Goal: Task Accomplishment & Management: Complete application form

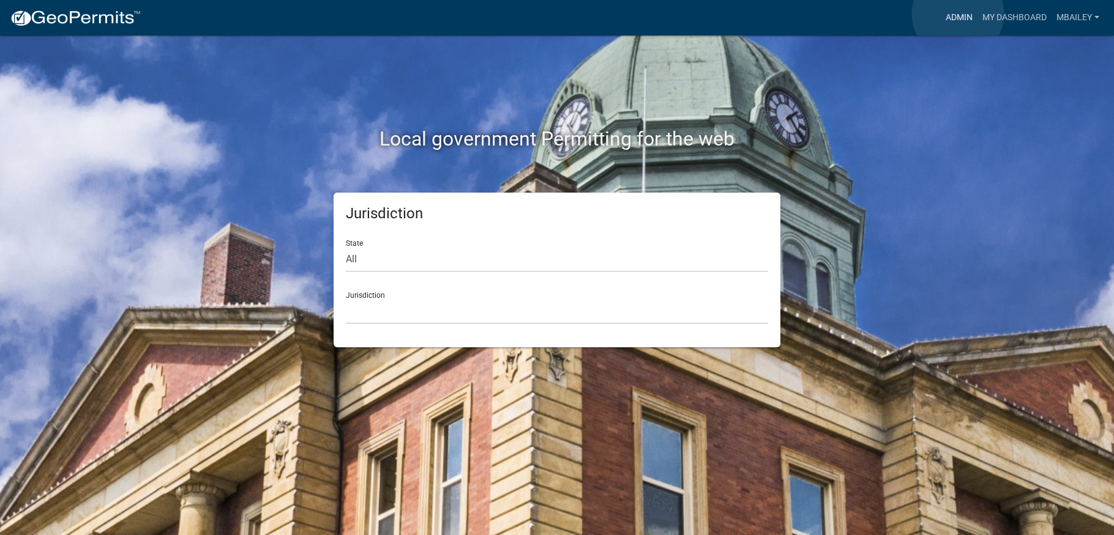
click at [958, 14] on link "Admin" at bounding box center [958, 17] width 37 height 23
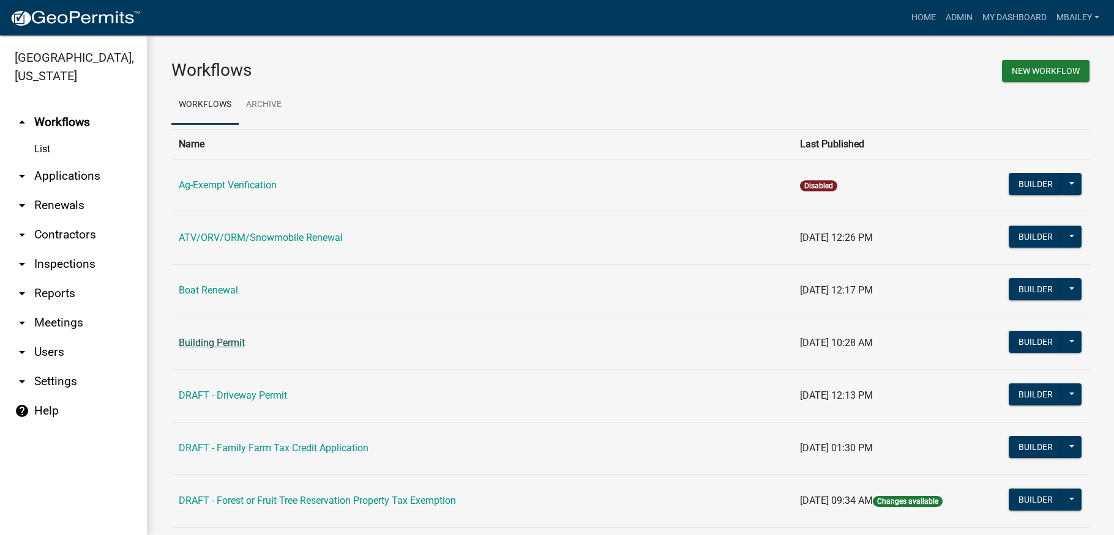
click at [228, 338] on link "Building Permit" at bounding box center [212, 343] width 66 height 12
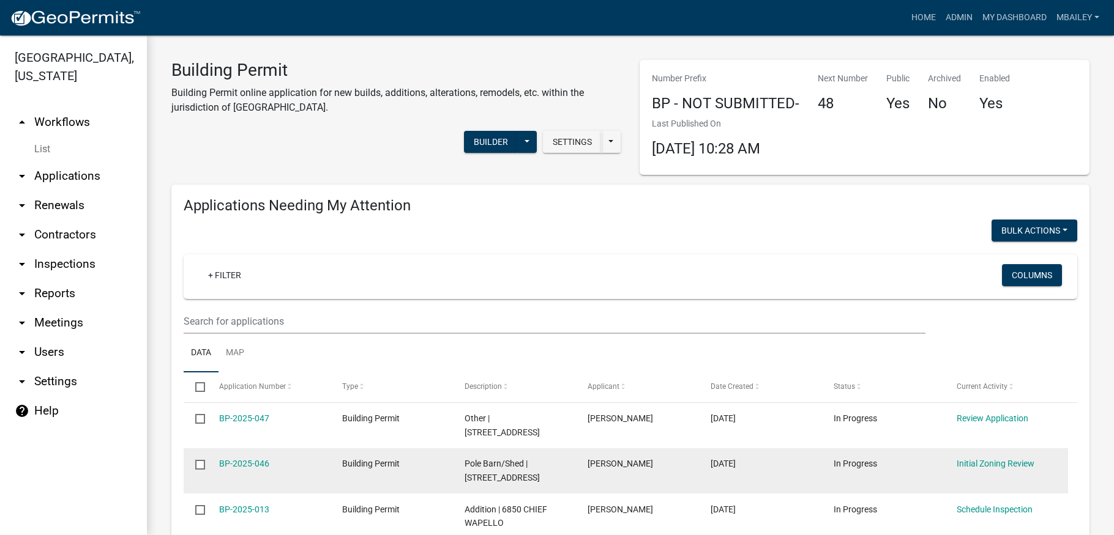
scroll to position [61, 0]
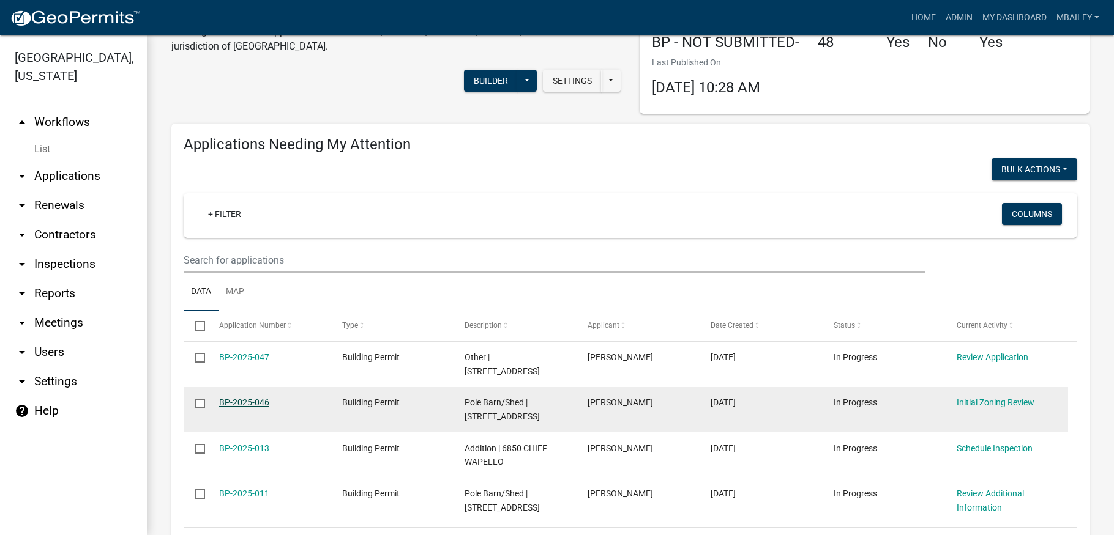
click at [244, 398] on link "BP-2025-046" at bounding box center [244, 403] width 50 height 10
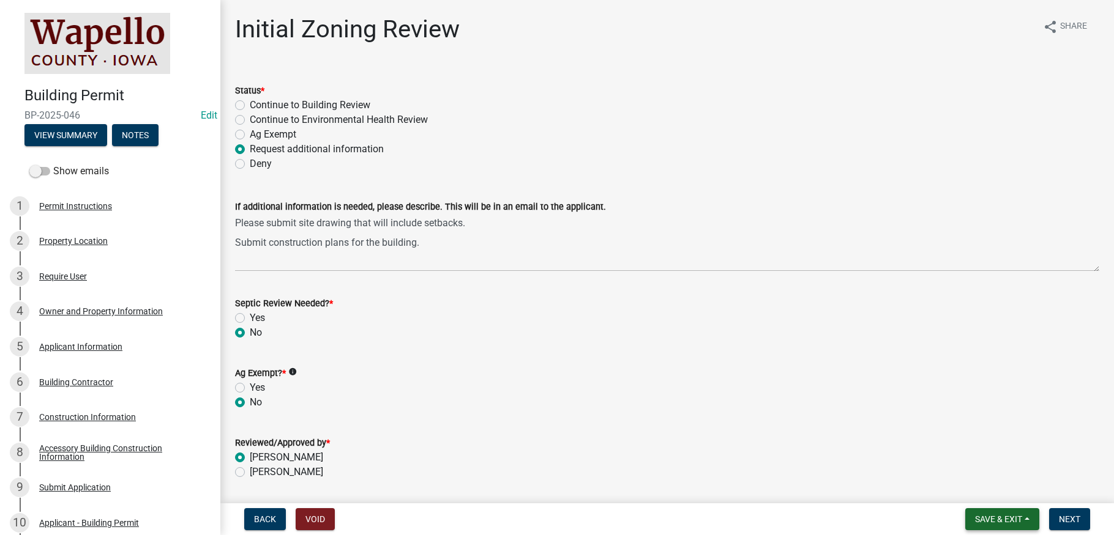
click at [1022, 516] on button "Save & Exit" at bounding box center [1002, 519] width 74 height 22
click at [993, 491] on button "Save & Exit" at bounding box center [990, 487] width 98 height 29
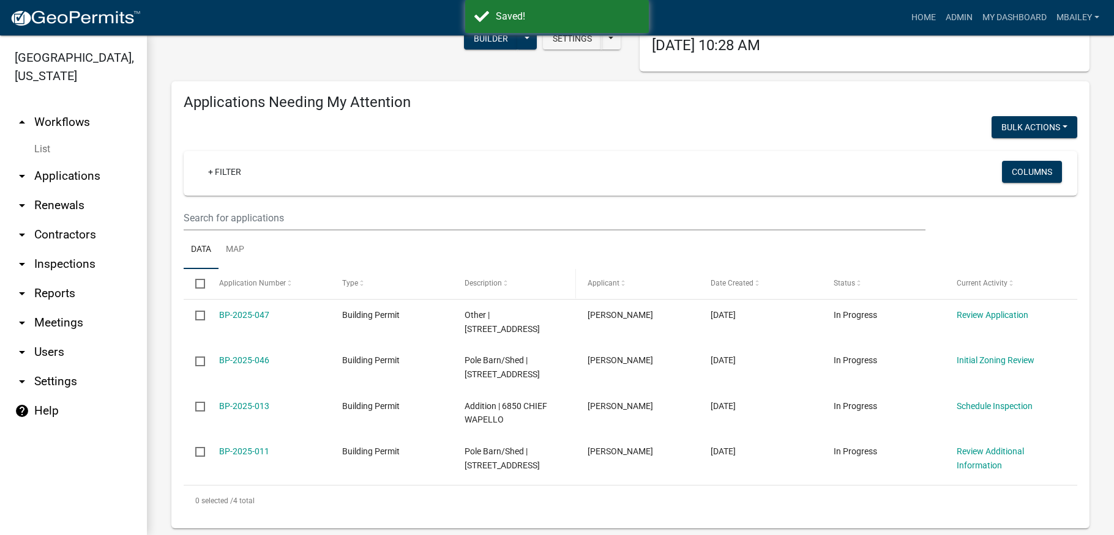
scroll to position [122, 0]
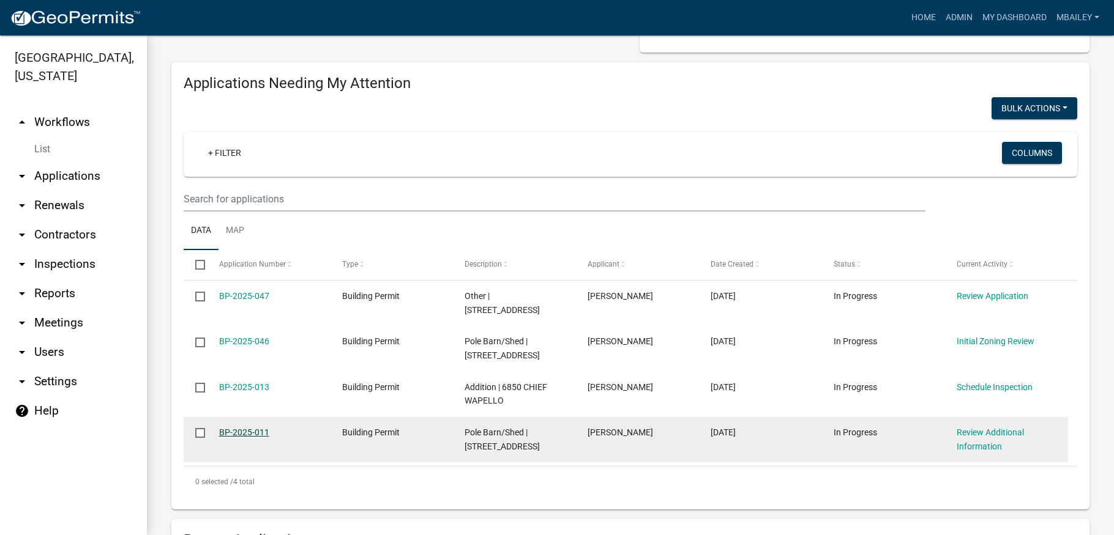
click at [257, 428] on link "BP-2025-011" at bounding box center [244, 433] width 50 height 10
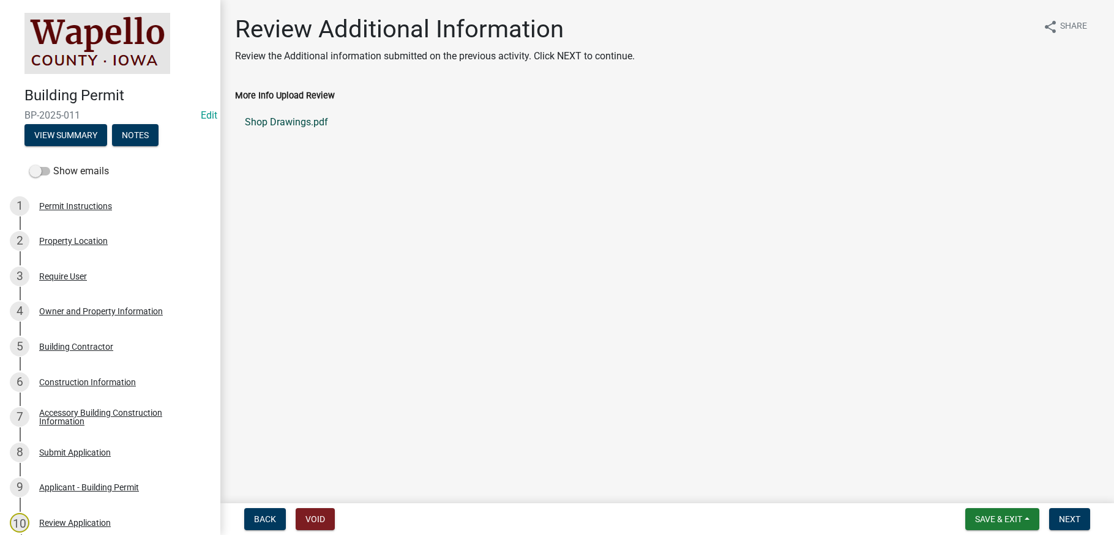
click at [287, 124] on link "Shop Drawings.pdf" at bounding box center [667, 122] width 864 height 29
click at [64, 349] on div "Building Contractor" at bounding box center [76, 347] width 74 height 9
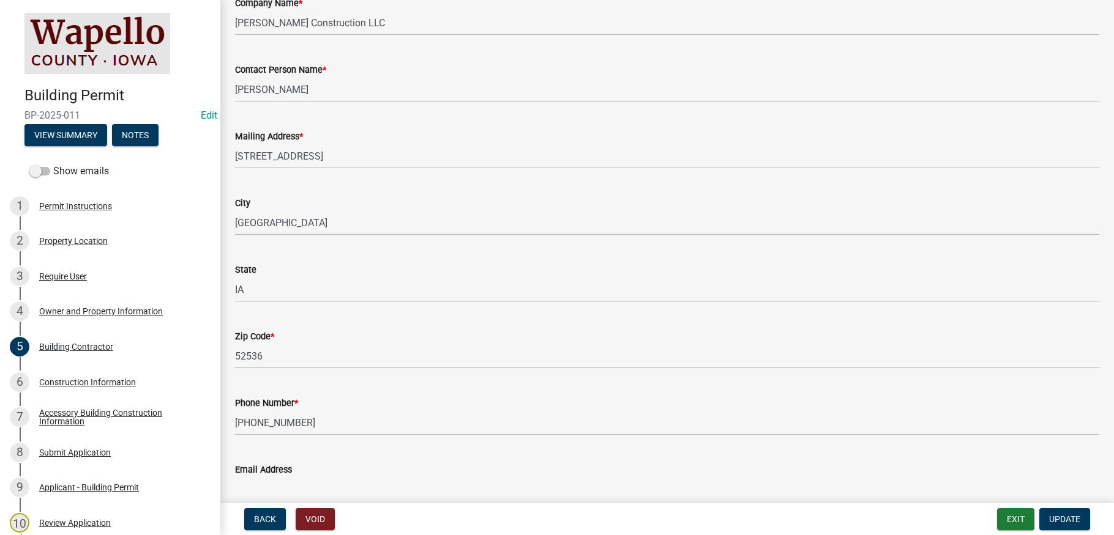
scroll to position [179, 0]
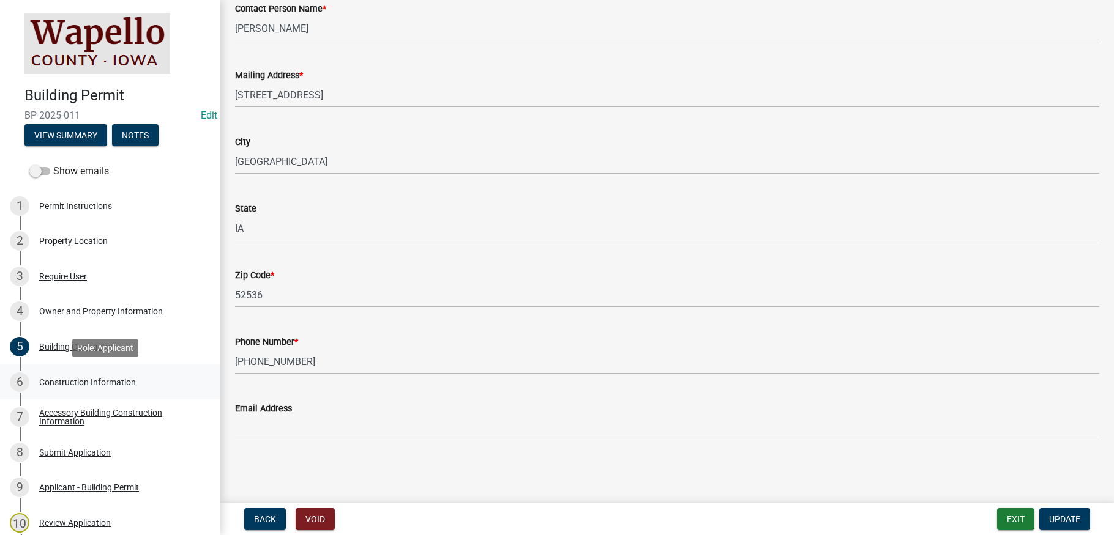
click at [96, 381] on div "Construction Information" at bounding box center [87, 382] width 97 height 9
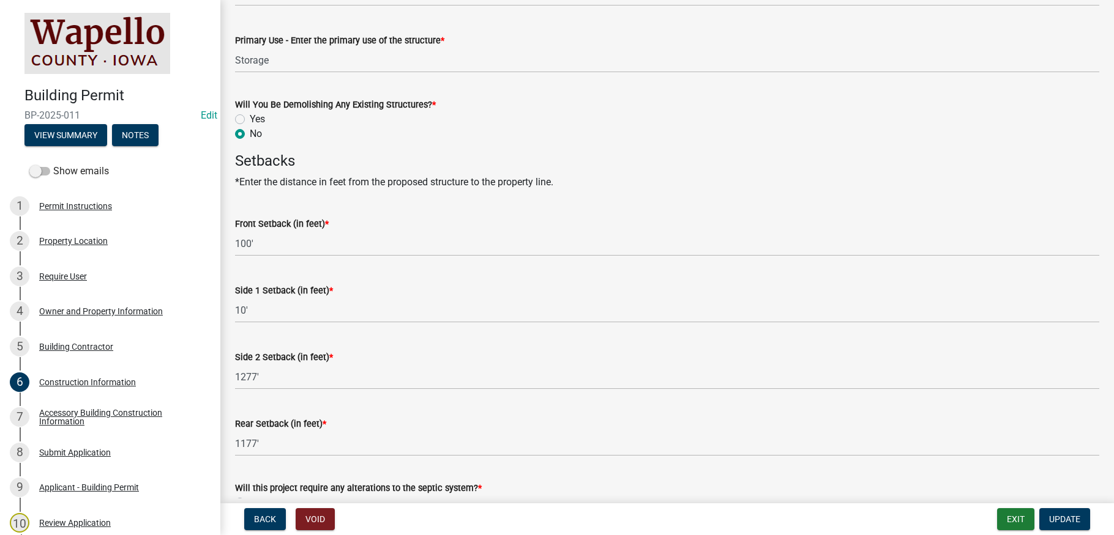
scroll to position [601, 0]
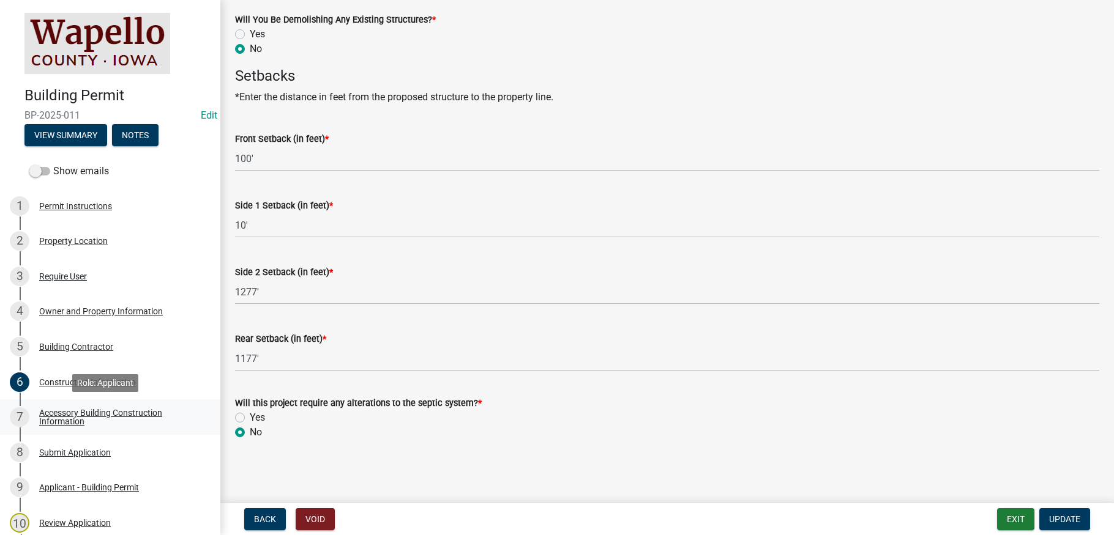
click at [73, 412] on div "Accessory Building Construction Information" at bounding box center [120, 417] width 162 height 17
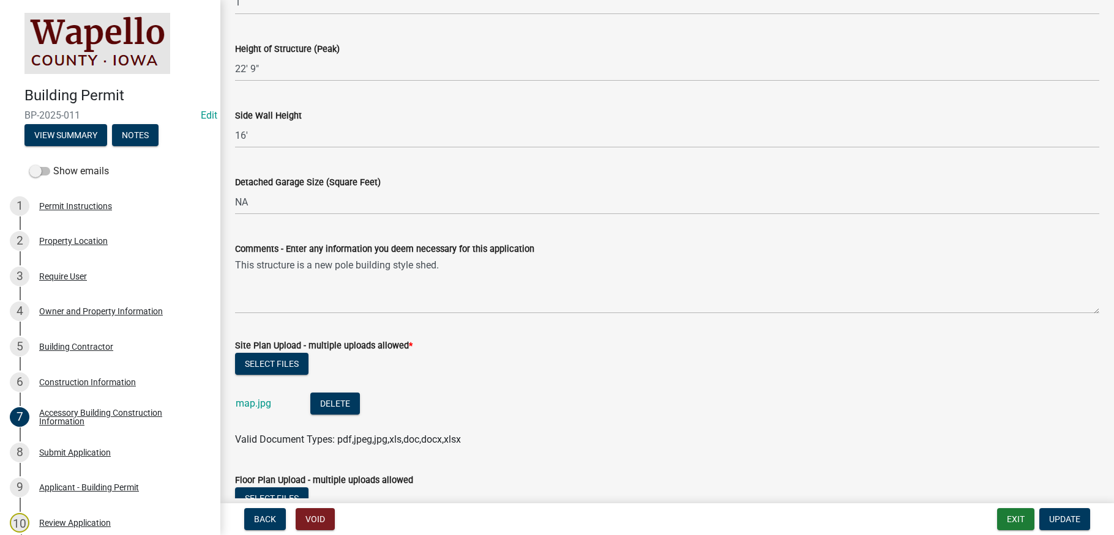
scroll to position [322, 0]
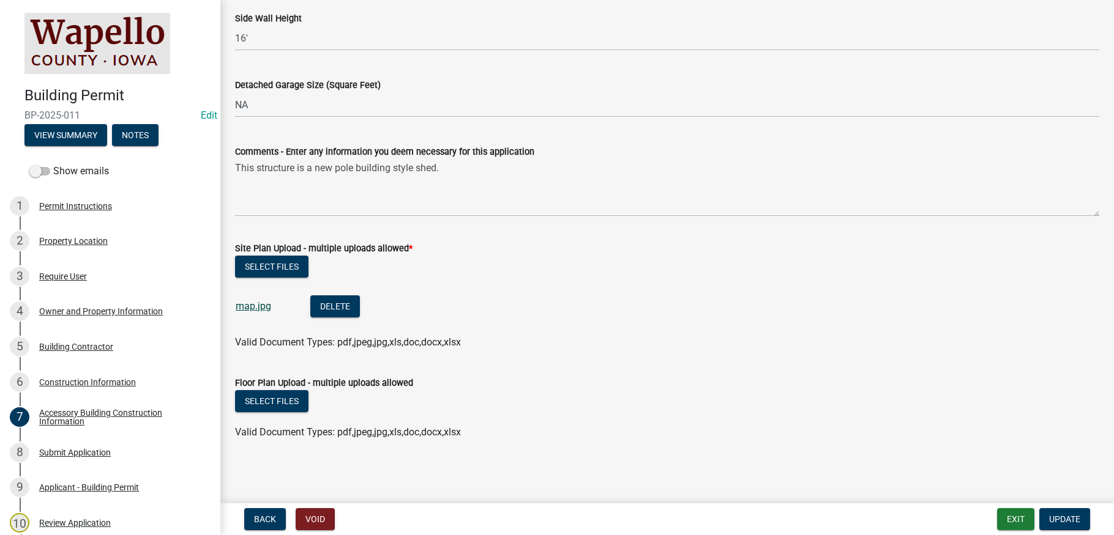
click at [258, 306] on link "map.jpg" at bounding box center [253, 306] width 35 height 12
click at [1011, 516] on button "Exit" at bounding box center [1015, 519] width 37 height 22
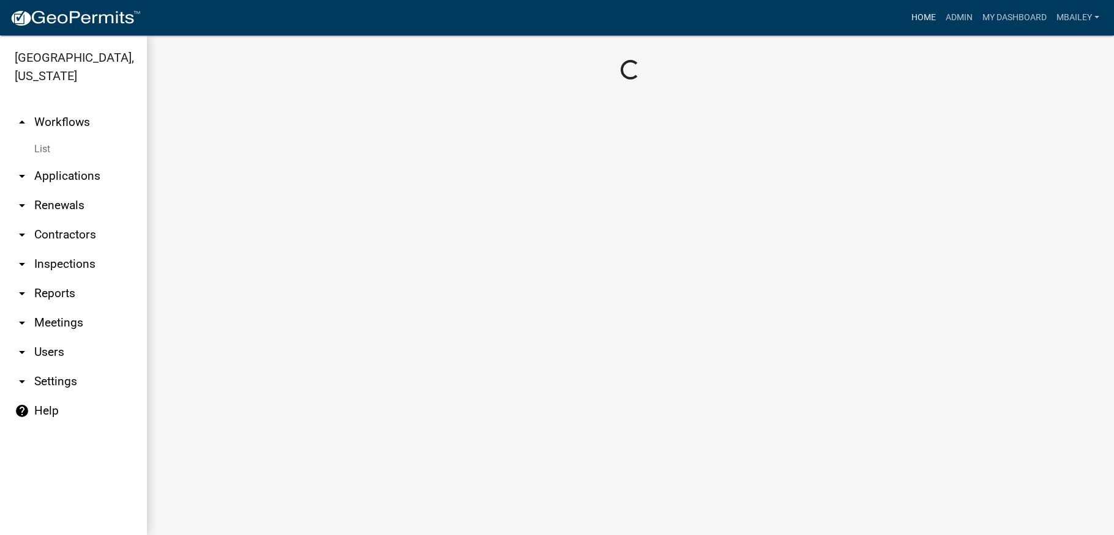
click at [923, 13] on link "Home" at bounding box center [923, 17] width 34 height 23
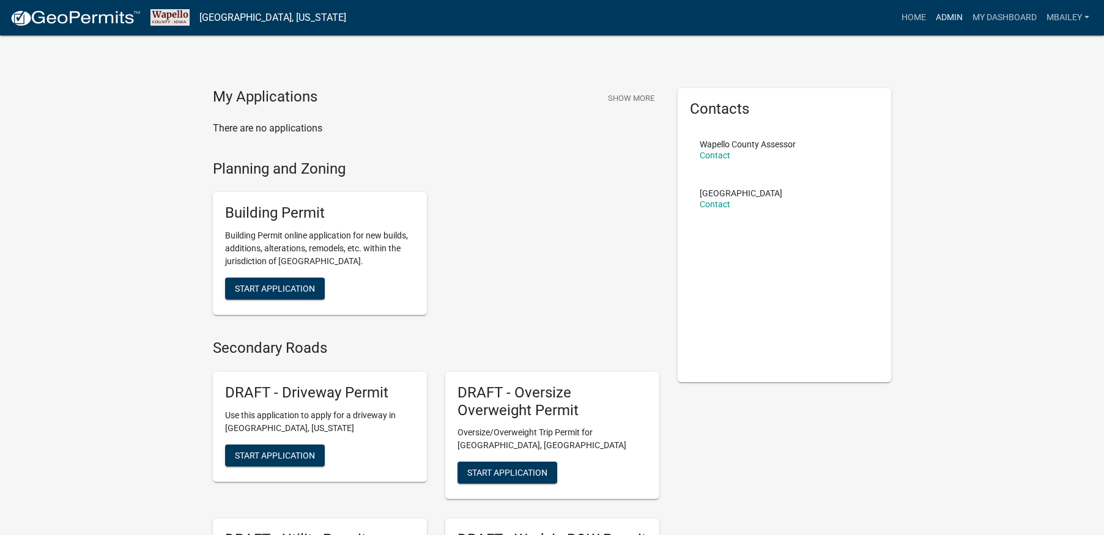
click at [952, 17] on link "Admin" at bounding box center [949, 17] width 37 height 23
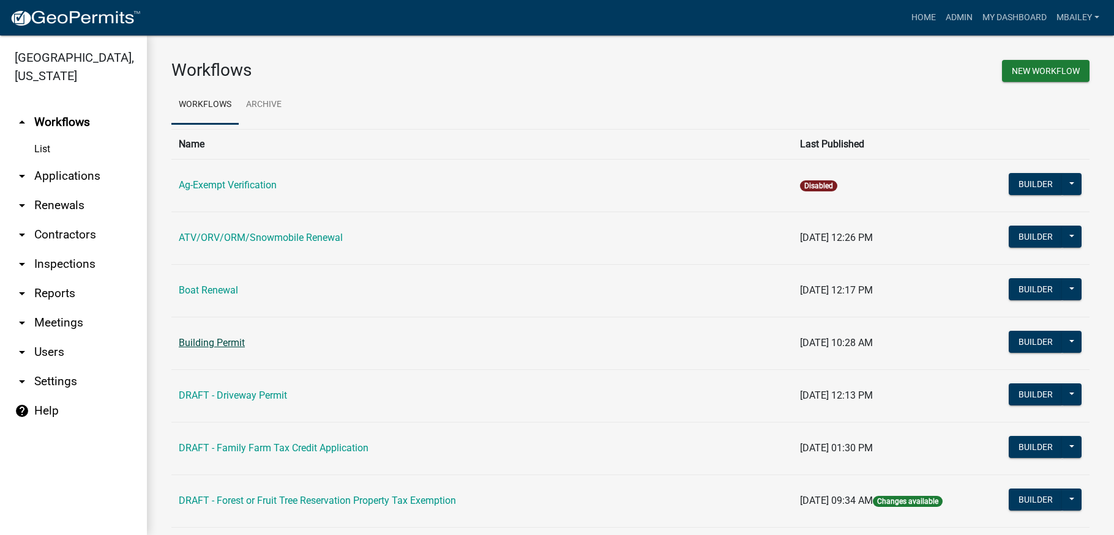
click at [233, 345] on link "Building Permit" at bounding box center [212, 343] width 66 height 12
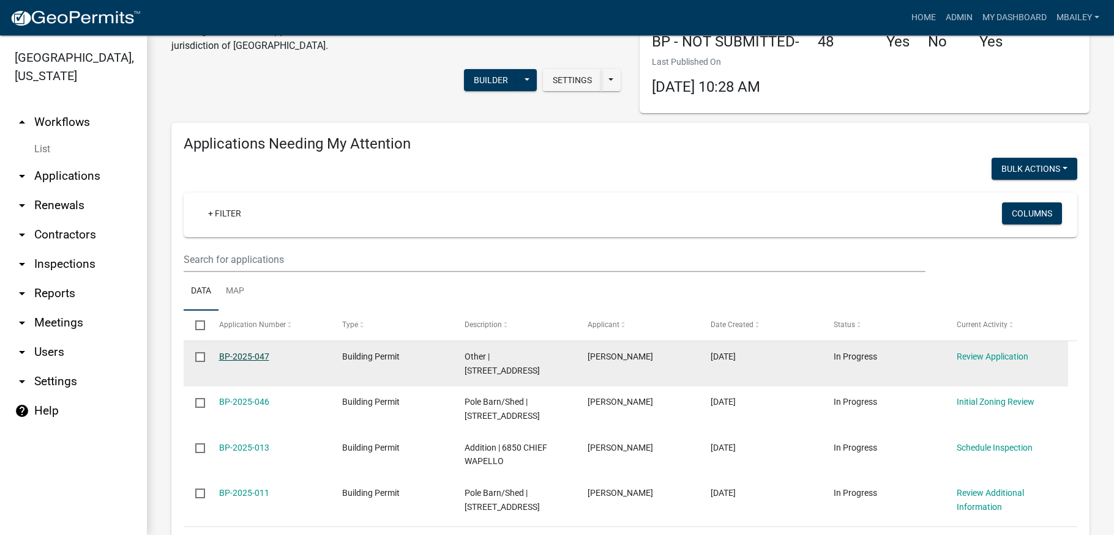
scroll to position [122, 0]
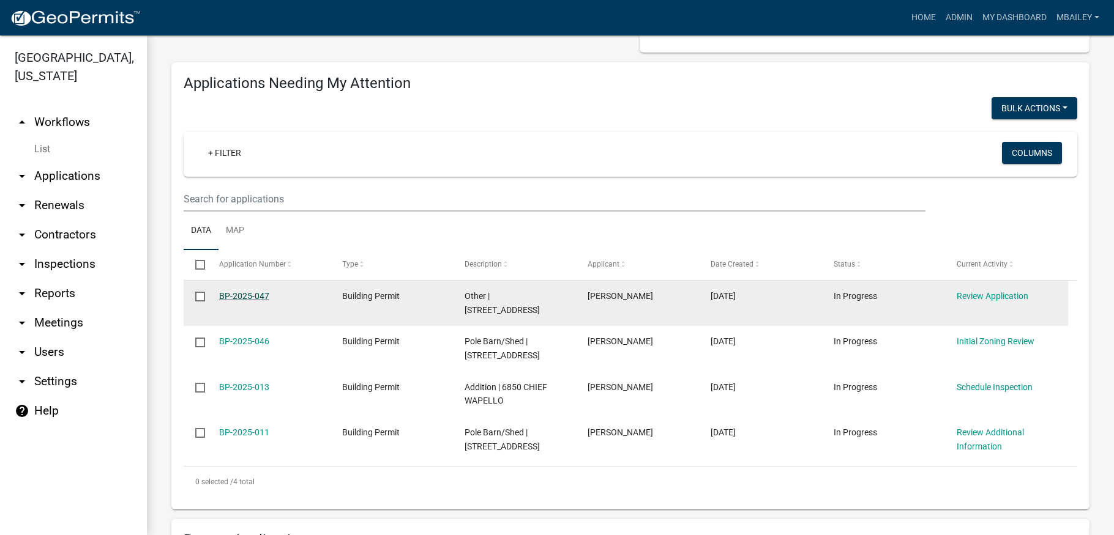
click at [252, 298] on link "BP-2025-047" at bounding box center [244, 296] width 50 height 10
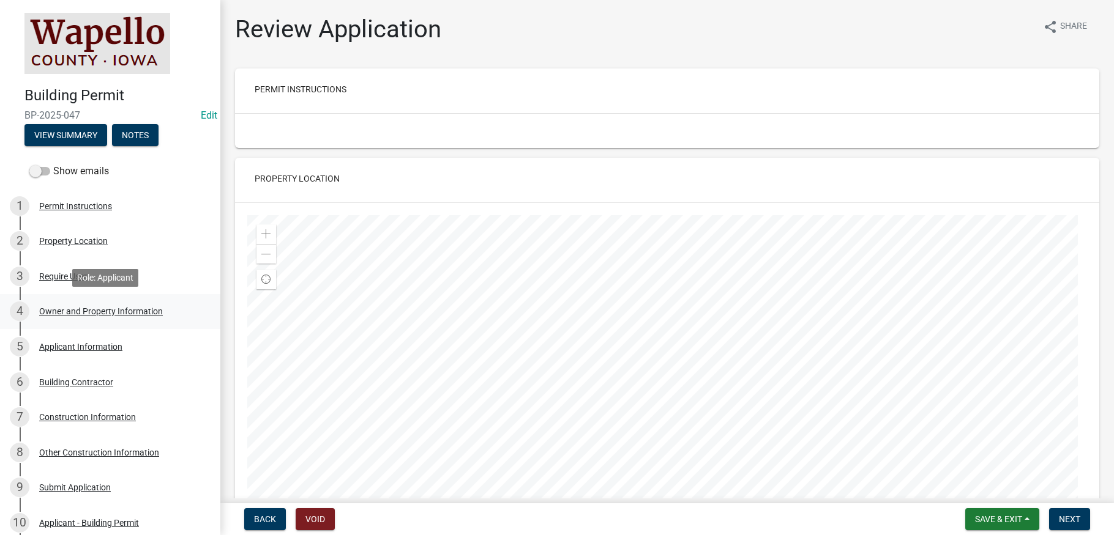
click at [110, 311] on div "Owner and Property Information" at bounding box center [101, 311] width 124 height 9
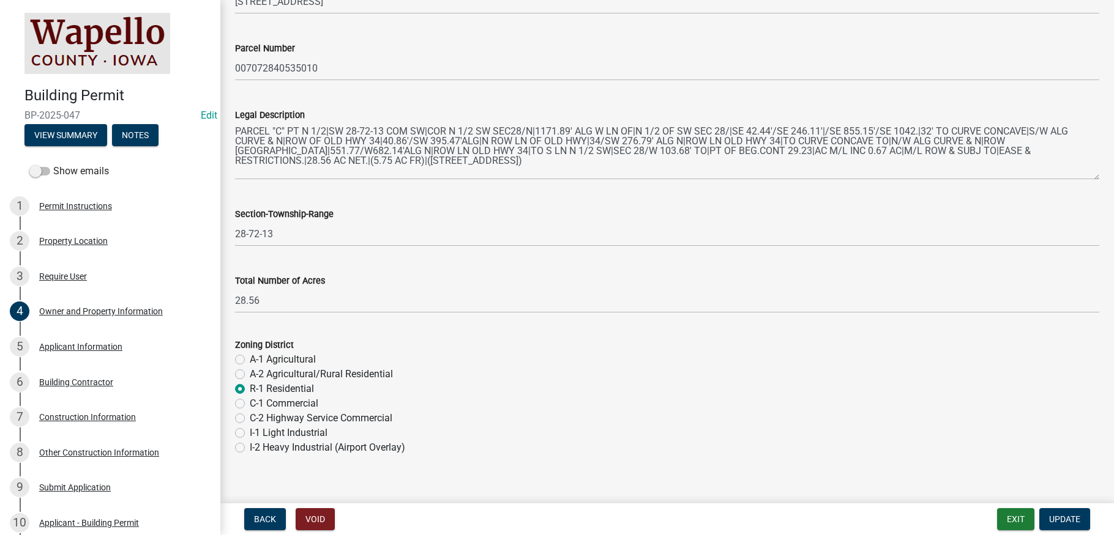
scroll to position [884, 0]
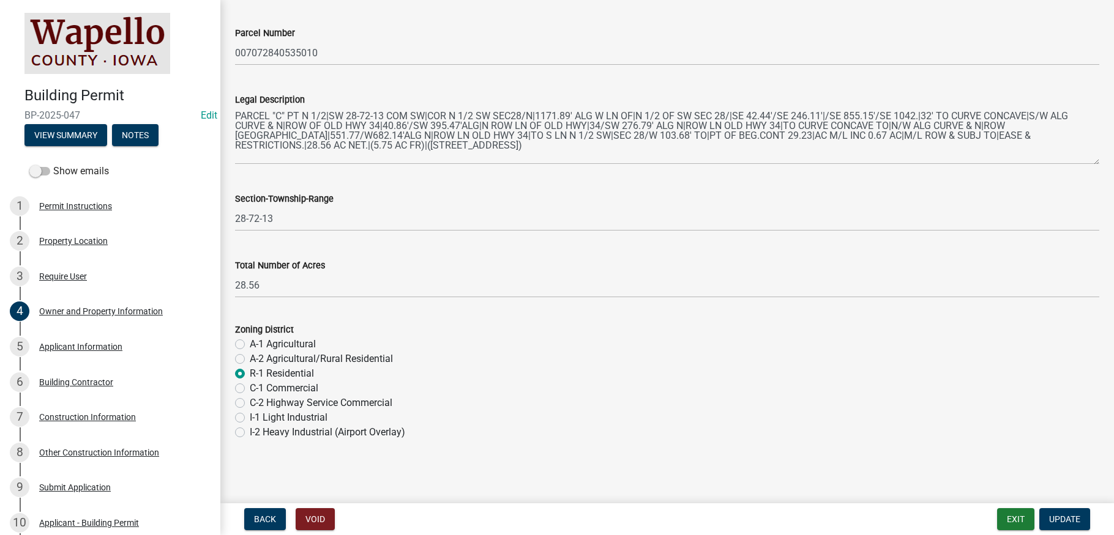
click at [250, 387] on label "C-1 Commercial" at bounding box center [284, 388] width 69 height 15
click at [250, 387] on input "C-1 Commercial" at bounding box center [254, 385] width 8 height 8
radio input "true"
click at [1058, 518] on span "Update" at bounding box center [1064, 520] width 31 height 10
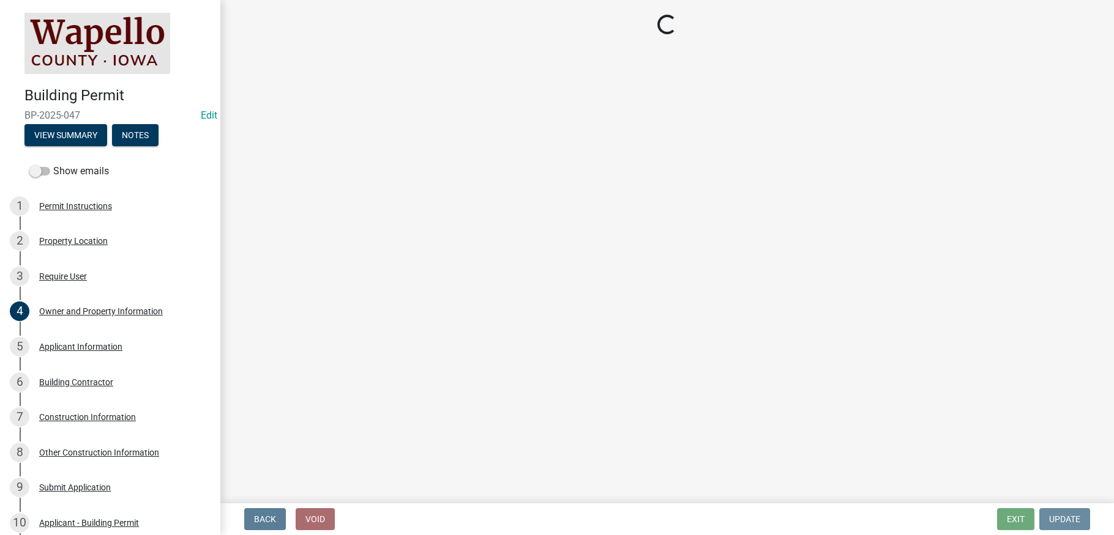
scroll to position [0, 0]
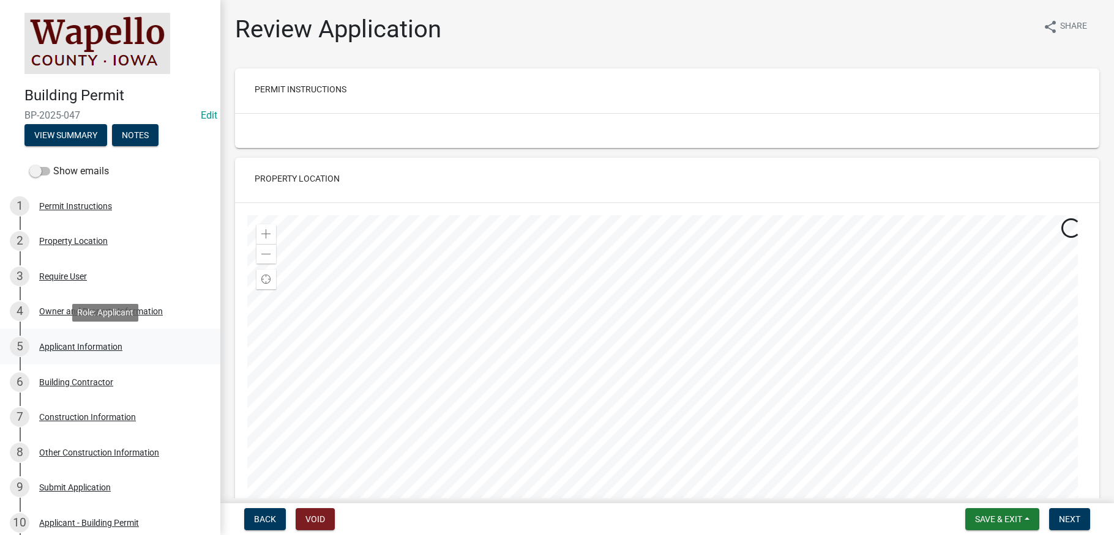
click at [62, 344] on div "Applicant Information" at bounding box center [80, 347] width 83 height 9
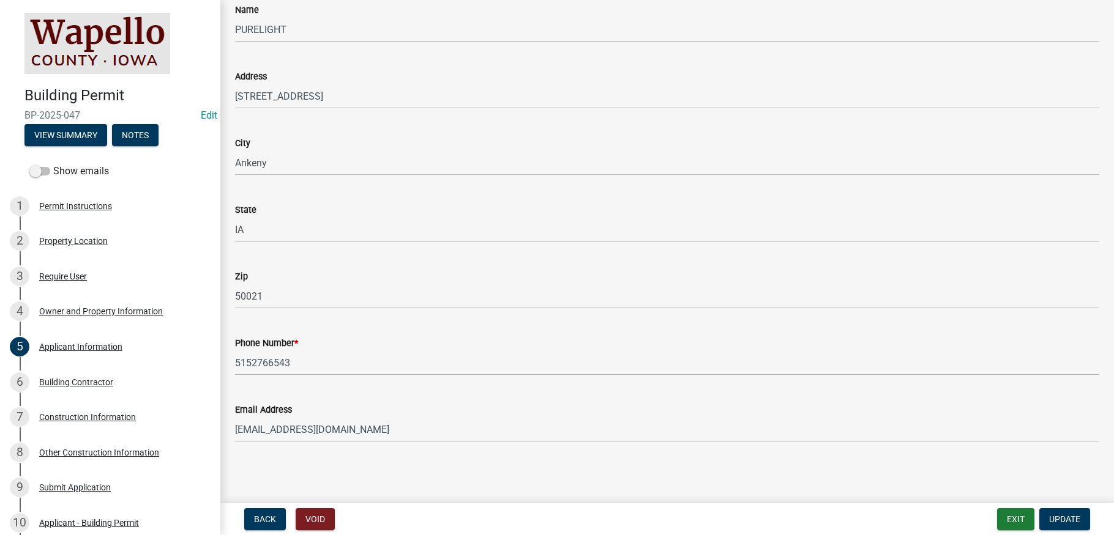
scroll to position [112, 0]
click at [62, 381] on div "Building Contractor" at bounding box center [76, 382] width 74 height 9
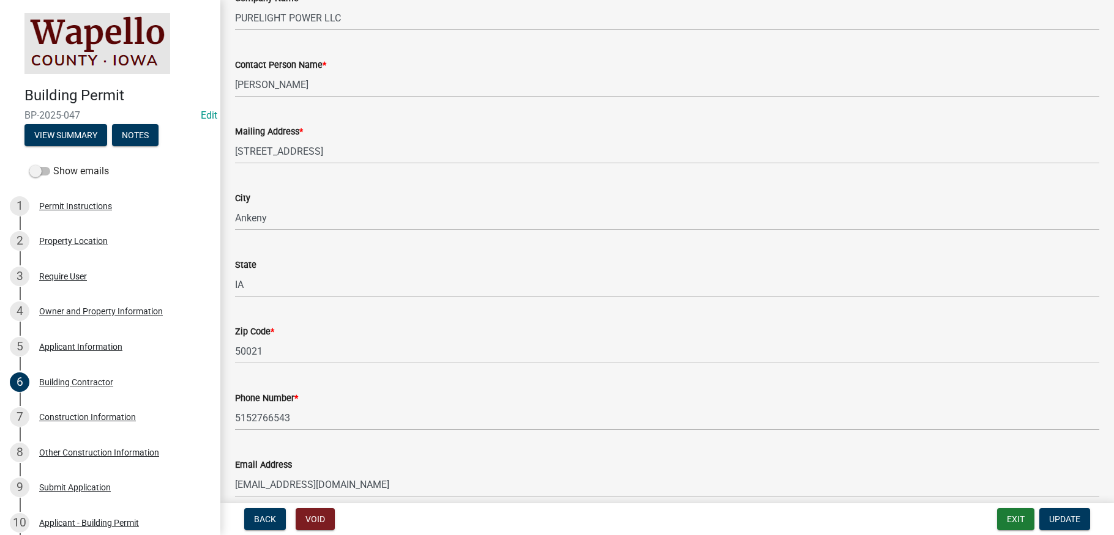
scroll to position [179, 0]
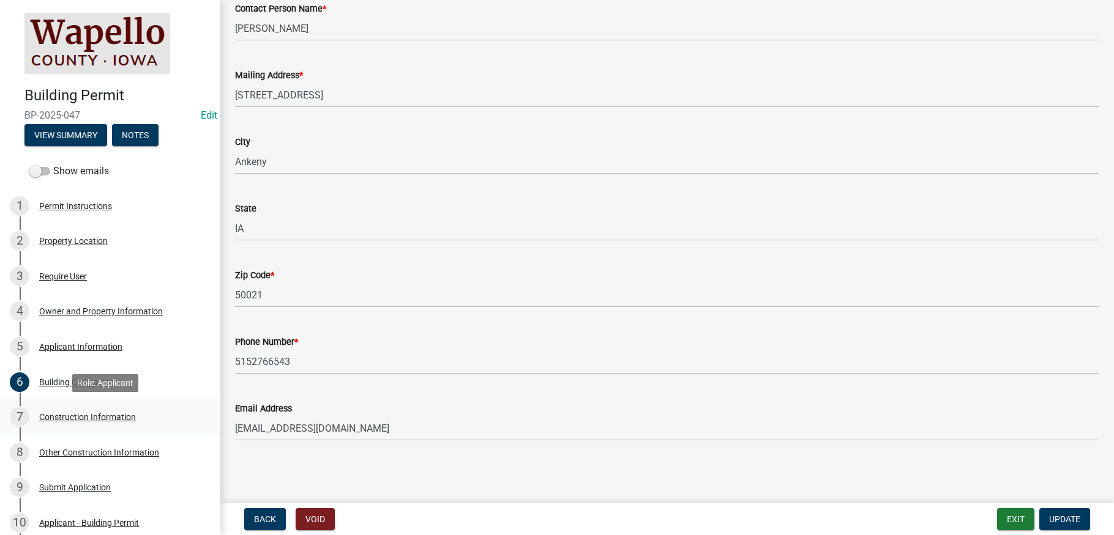
click at [115, 416] on div "Construction Information" at bounding box center [87, 417] width 97 height 9
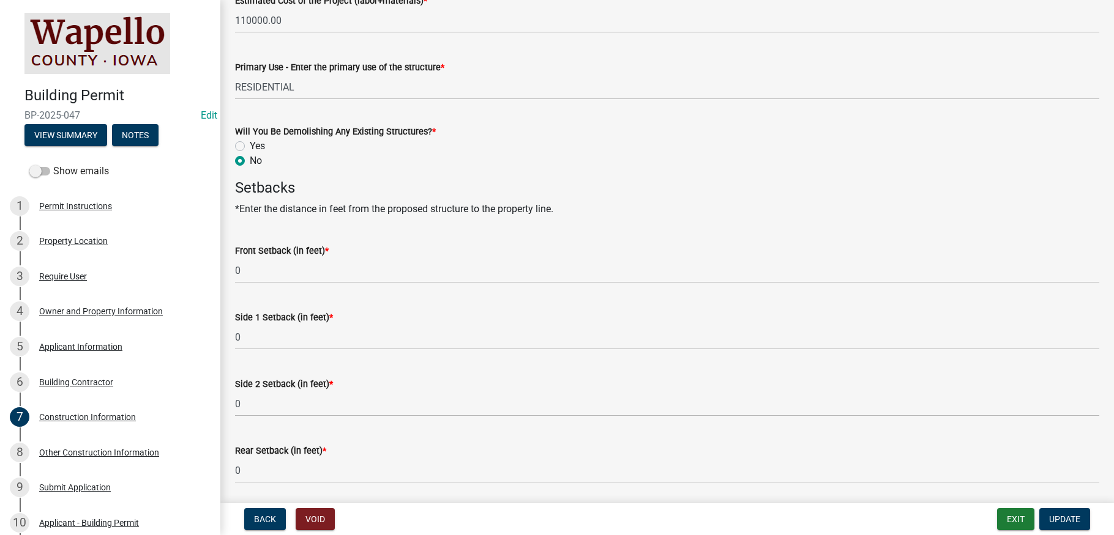
scroll to position [601, 0]
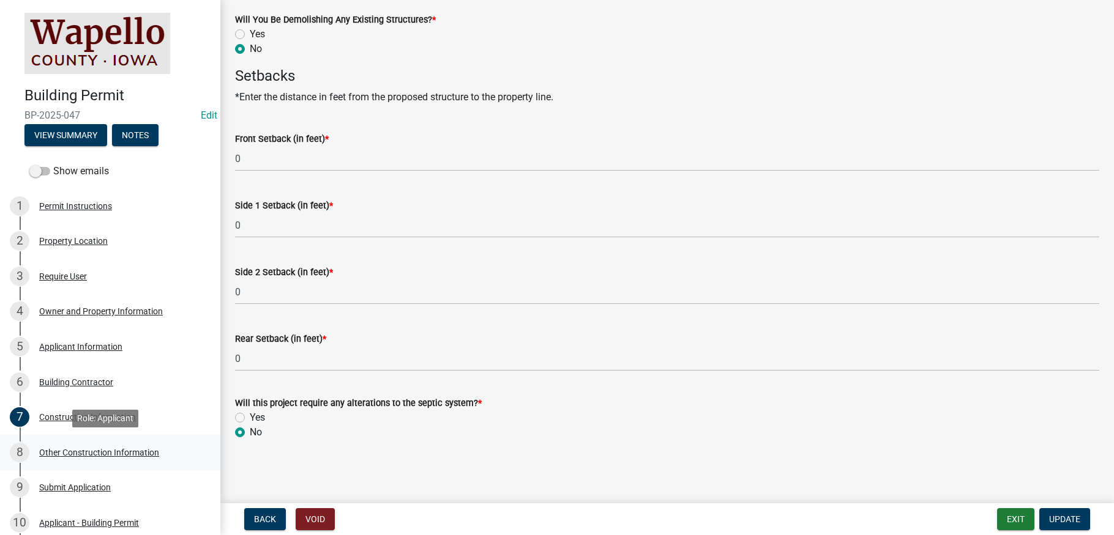
click at [128, 448] on div "Other Construction Information" at bounding box center [99, 452] width 120 height 9
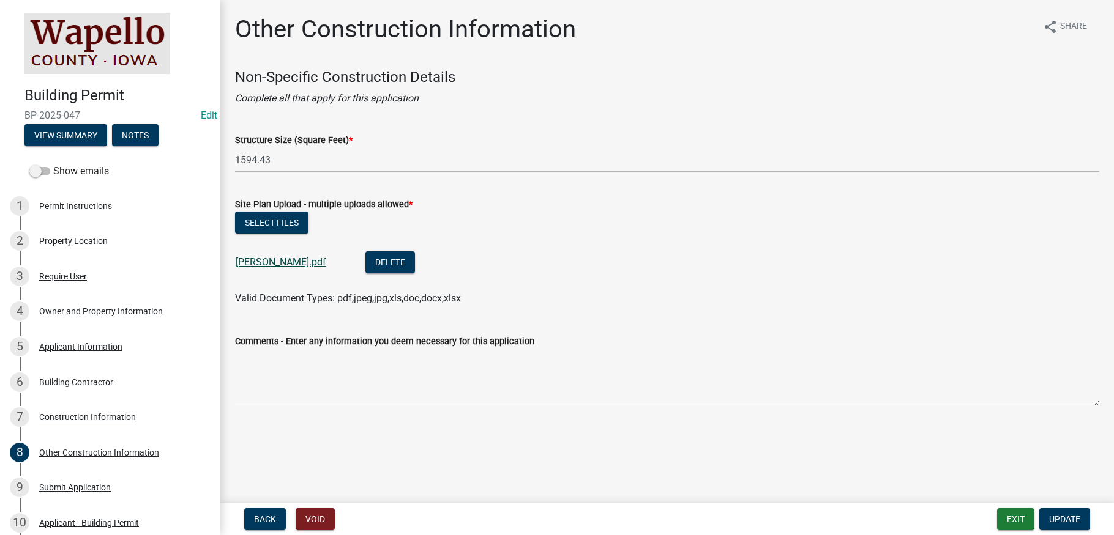
click at [292, 263] on link "ASCHENBRENNER pv.pdf" at bounding box center [281, 262] width 91 height 12
click at [83, 486] on div "Submit Application" at bounding box center [75, 487] width 72 height 9
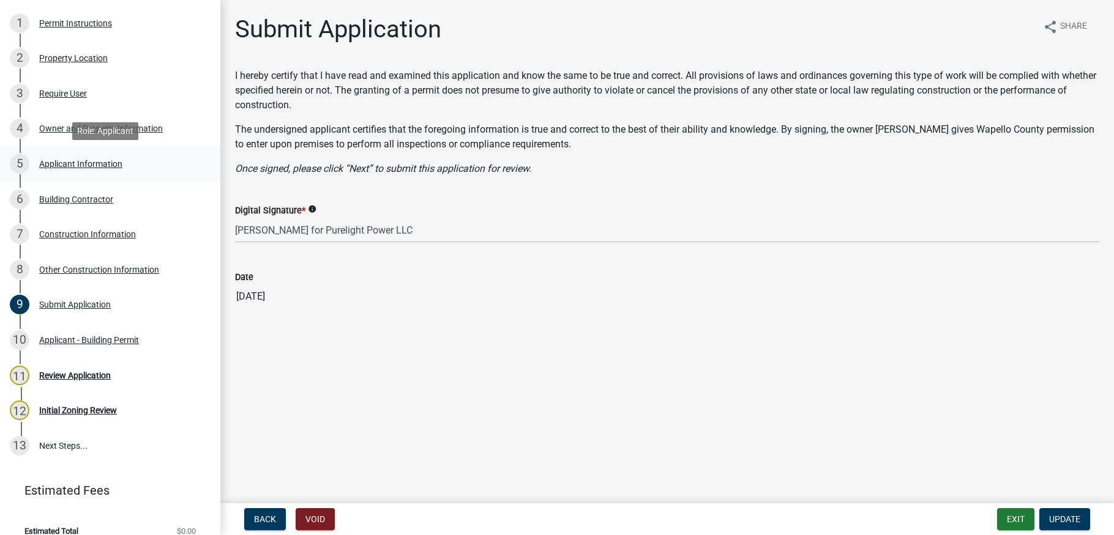
scroll to position [184, 0]
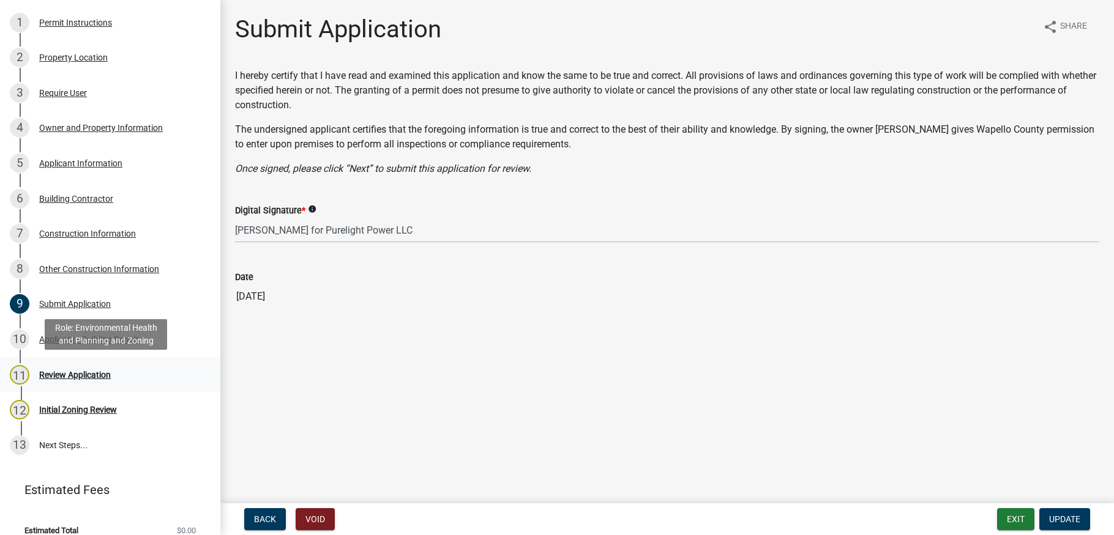
click at [76, 374] on div "Review Application" at bounding box center [75, 375] width 72 height 9
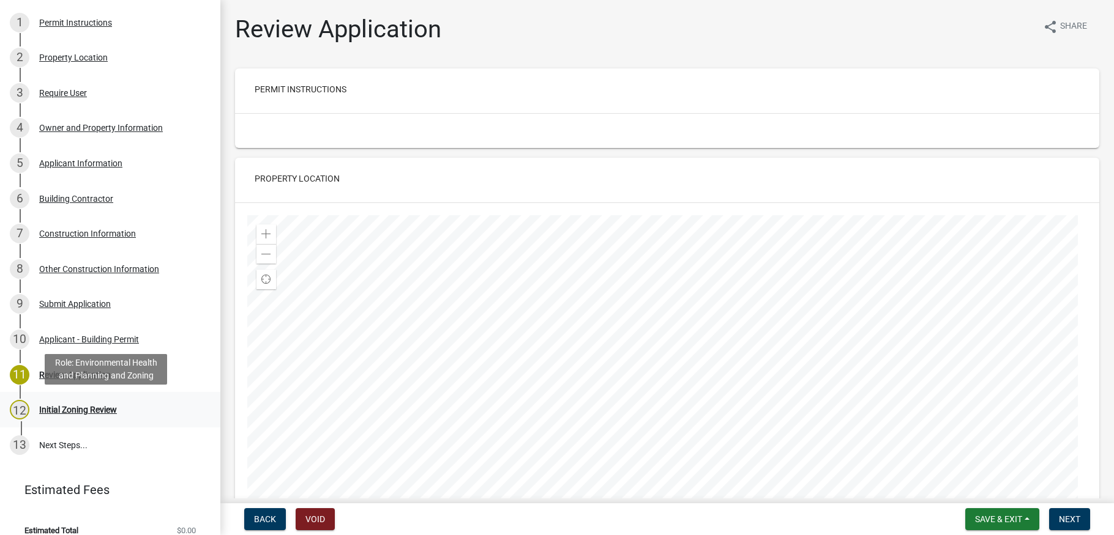
click at [83, 409] on div "Initial Zoning Review" at bounding box center [78, 410] width 78 height 9
click at [96, 407] on div "Initial Zoning Review" at bounding box center [78, 410] width 78 height 9
click at [1066, 518] on span "Next" at bounding box center [1068, 520] width 21 height 10
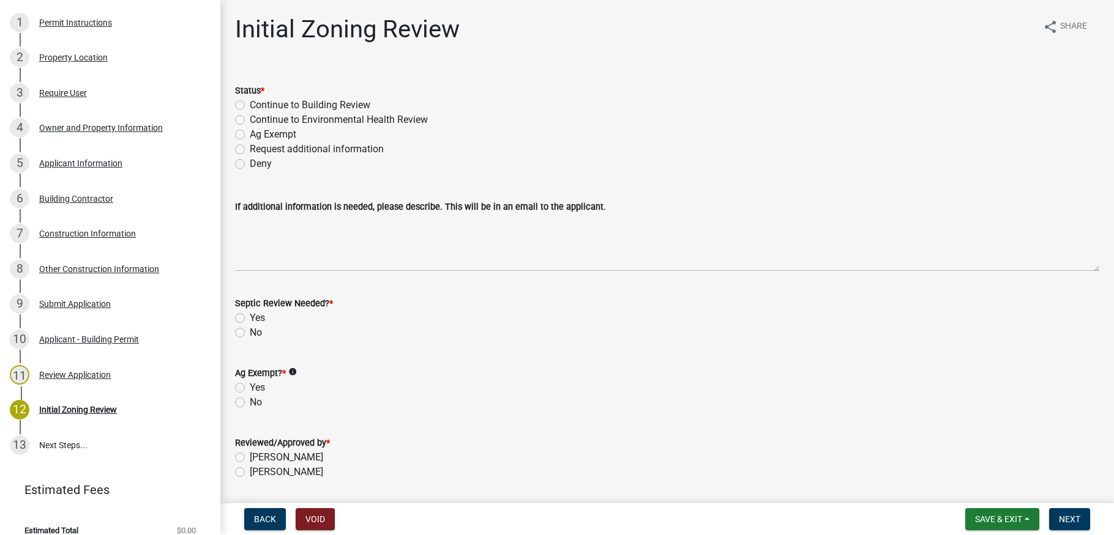
click at [250, 103] on label "Continue to Building Review" at bounding box center [310, 105] width 121 height 15
click at [250, 103] on input "Continue to Building Review" at bounding box center [254, 102] width 8 height 8
radio input "true"
click at [250, 331] on label "No" at bounding box center [256, 332] width 12 height 15
click at [250, 331] on input "No" at bounding box center [254, 329] width 8 height 8
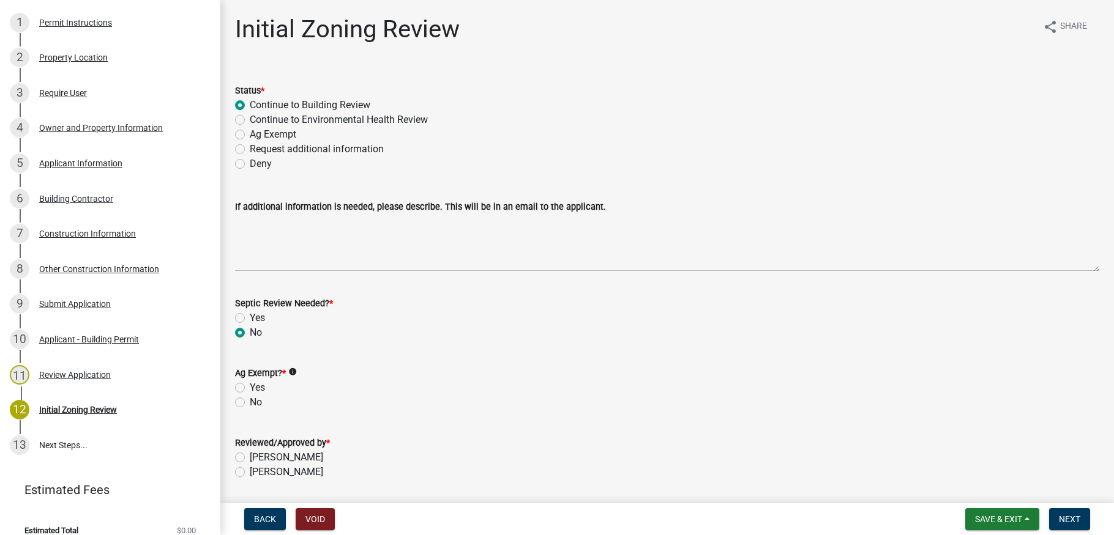
radio input "true"
click at [250, 403] on label "No" at bounding box center [256, 402] width 12 height 15
click at [250, 403] on input "No" at bounding box center [254, 399] width 8 height 8
radio input "true"
click at [250, 455] on label "Miranda Bailey" at bounding box center [286, 457] width 73 height 15
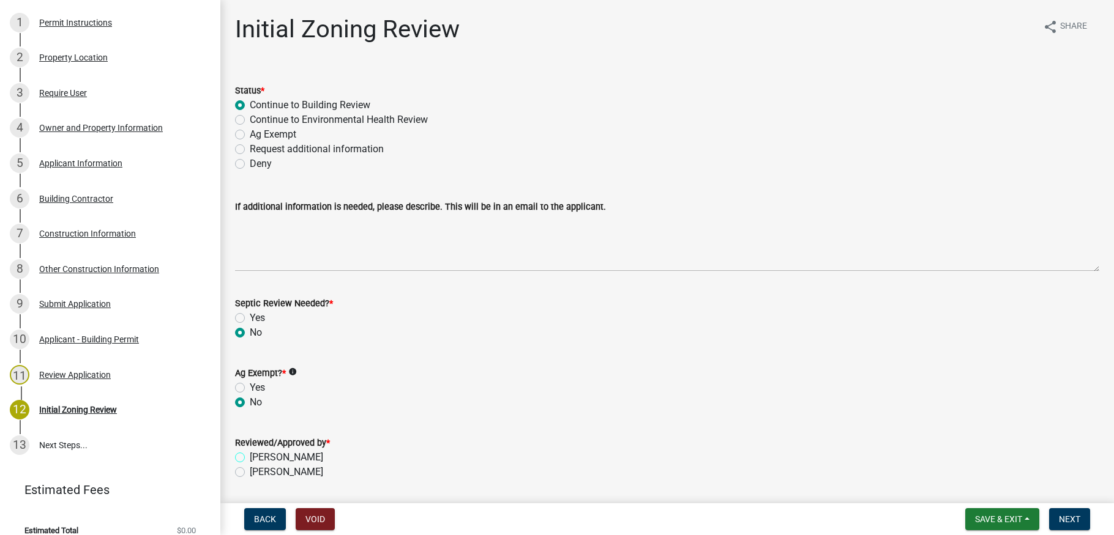
click at [250, 455] on input "Miranda Bailey" at bounding box center [254, 454] width 8 height 8
radio input "true"
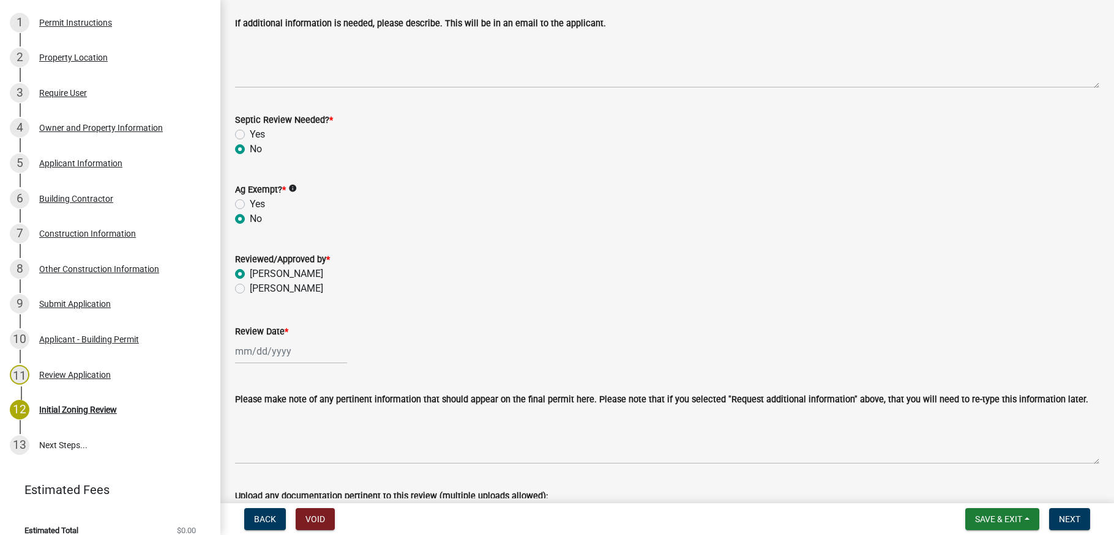
select select "8"
select select "2025"
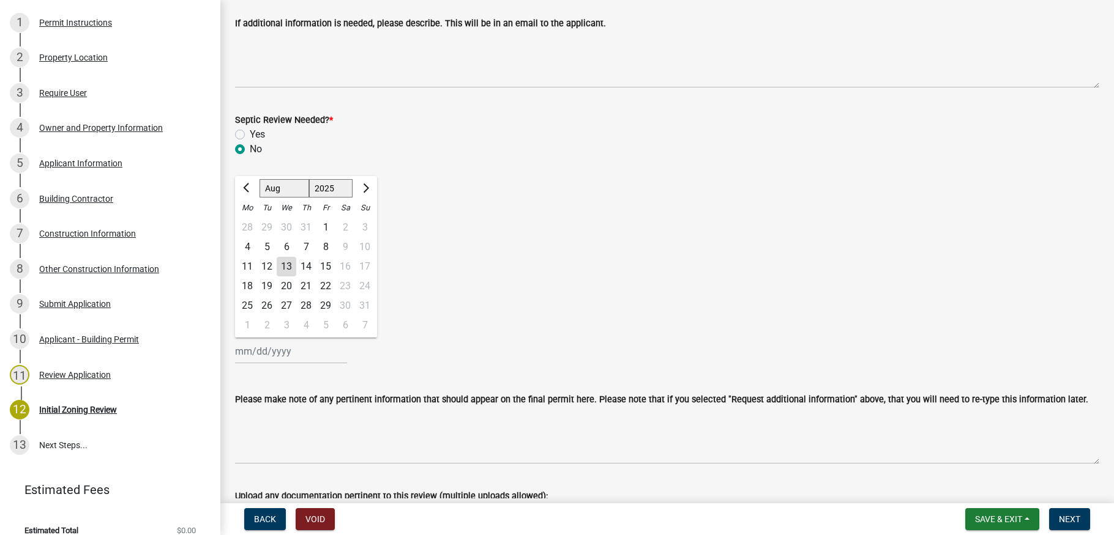
click at [267, 351] on div "Jan Feb Mar Apr May Jun Jul Aug Sep Oct Nov Dec 1525 1526 1527 1528 1529 1530 1…" at bounding box center [291, 351] width 112 height 25
click at [288, 262] on div "13" at bounding box center [287, 267] width 20 height 20
type input "08/13/2025"
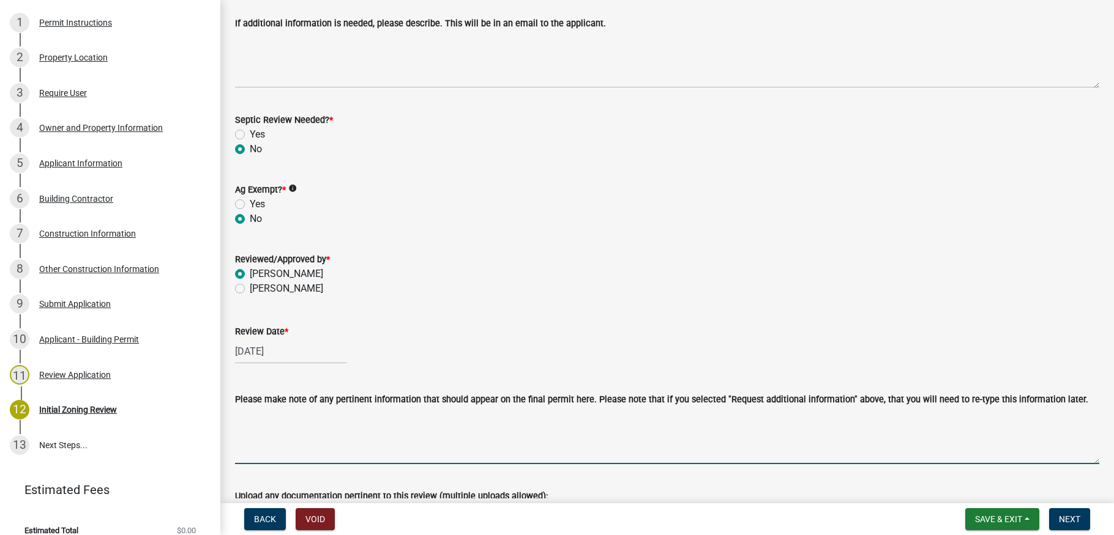
click at [266, 414] on textarea "Please make note of any pertinent information that should appear on the final p…" at bounding box center [667, 436] width 864 height 58
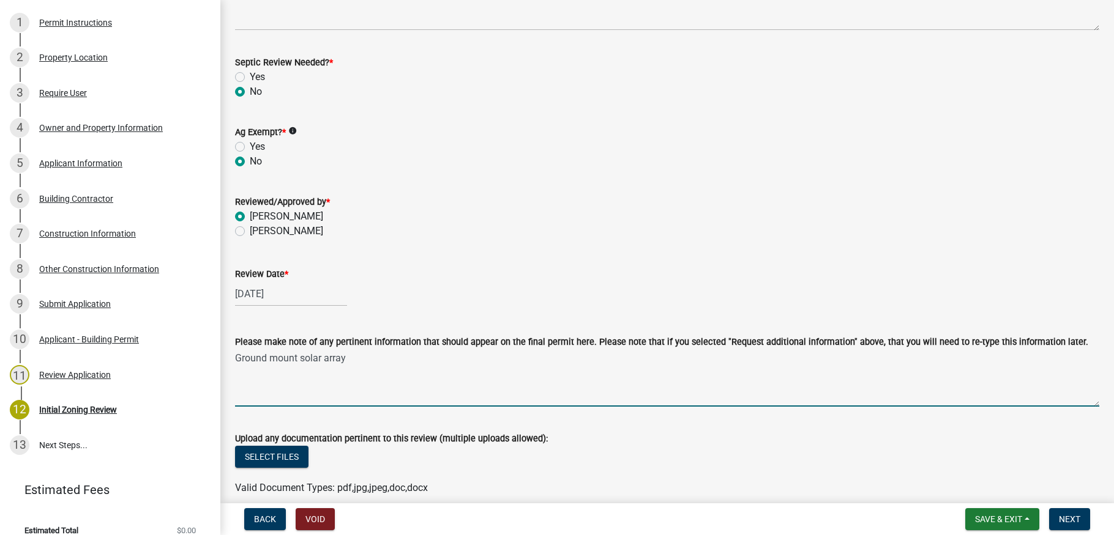
scroll to position [297, 0]
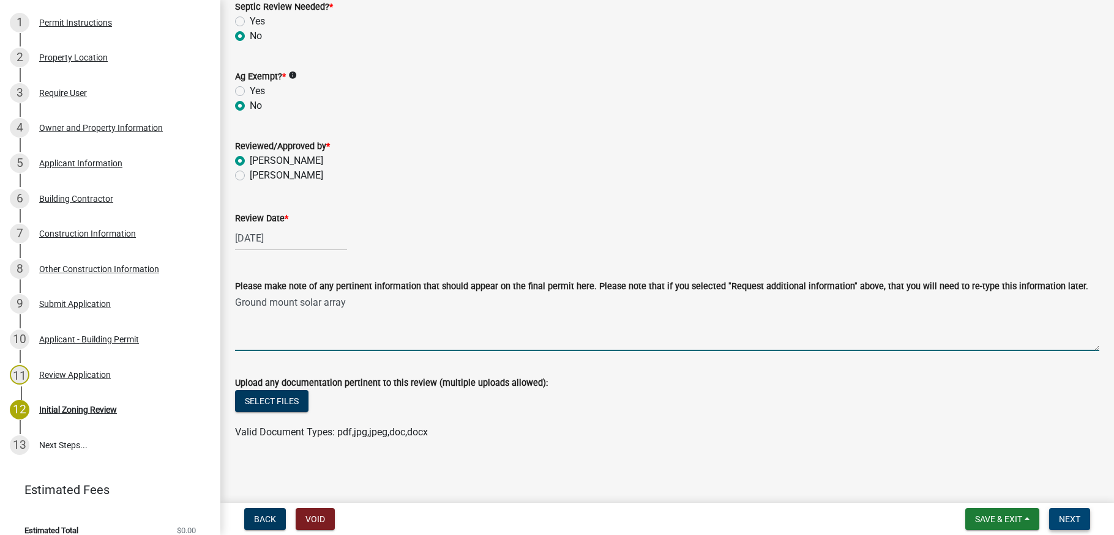
type textarea "Ground mount solar array"
click at [1065, 515] on span "Next" at bounding box center [1068, 520] width 21 height 10
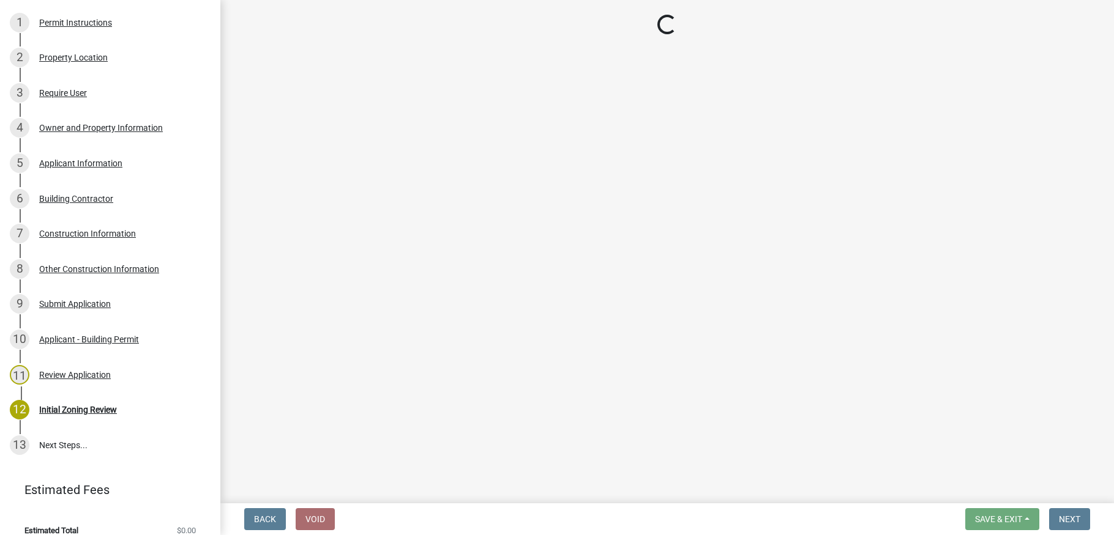
scroll to position [219, 0]
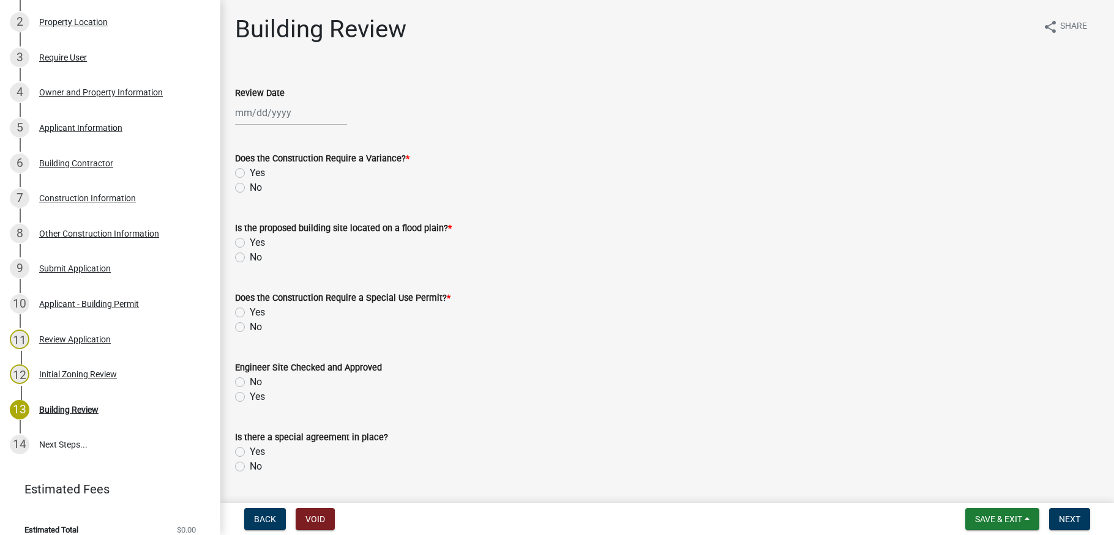
click at [269, 117] on div at bounding box center [291, 112] width 112 height 25
select select "8"
select select "2025"
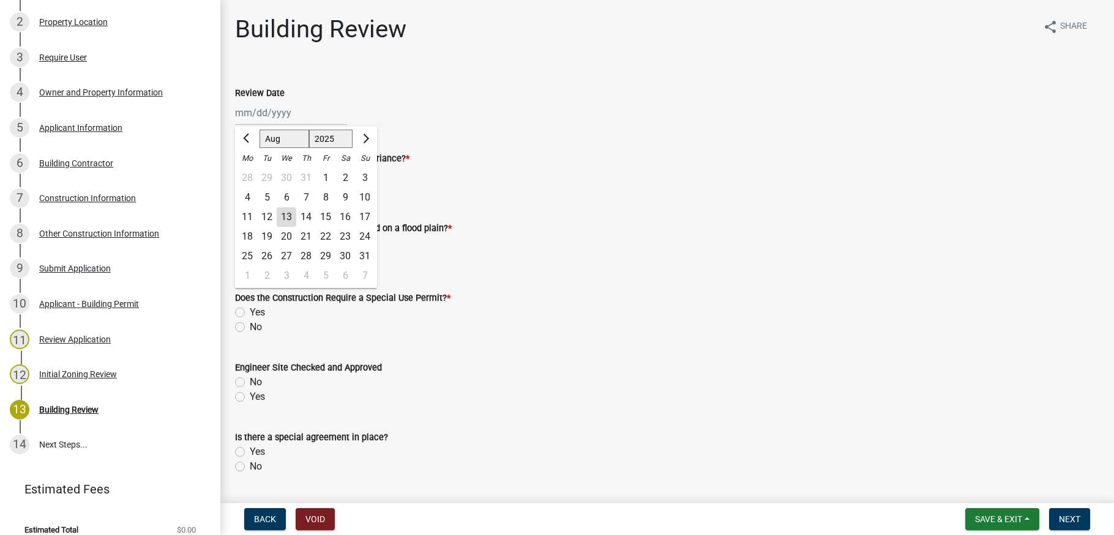
click at [290, 214] on div "13" at bounding box center [287, 217] width 20 height 20
type input "08/13/2025"
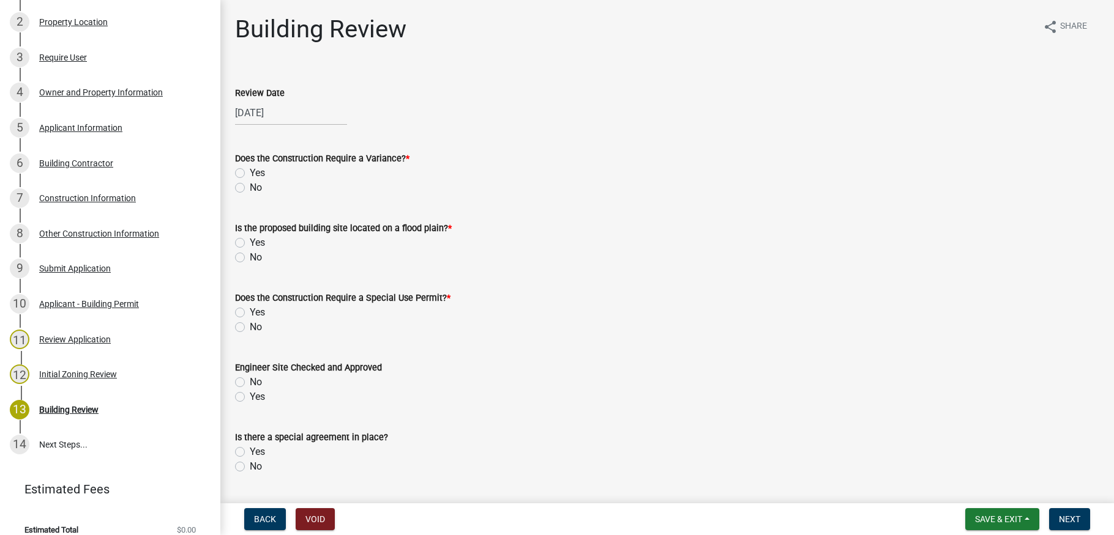
click at [250, 187] on label "No" at bounding box center [256, 187] width 12 height 15
click at [250, 187] on input "No" at bounding box center [254, 184] width 8 height 8
radio input "true"
click at [250, 256] on label "No" at bounding box center [256, 257] width 12 height 15
click at [250, 256] on input "No" at bounding box center [254, 254] width 8 height 8
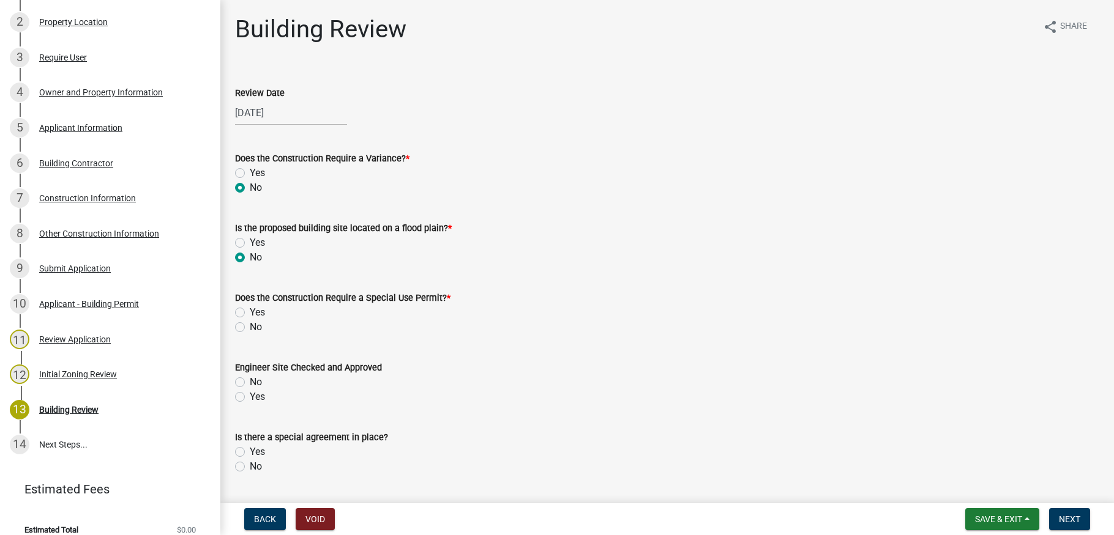
radio input "true"
click at [250, 327] on label "No" at bounding box center [256, 327] width 12 height 15
click at [250, 327] on input "No" at bounding box center [254, 324] width 8 height 8
radio input "true"
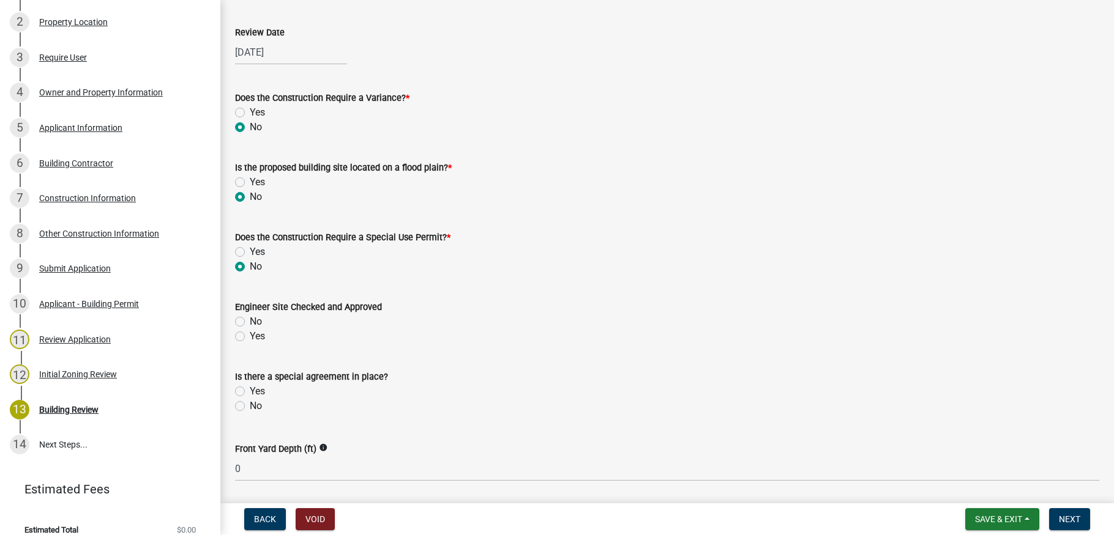
scroll to position [61, 0]
click at [250, 334] on label "Yes" at bounding box center [257, 336] width 15 height 15
click at [250, 334] on input "Yes" at bounding box center [254, 333] width 8 height 8
radio input "true"
click at [245, 405] on div "No" at bounding box center [667, 405] width 864 height 15
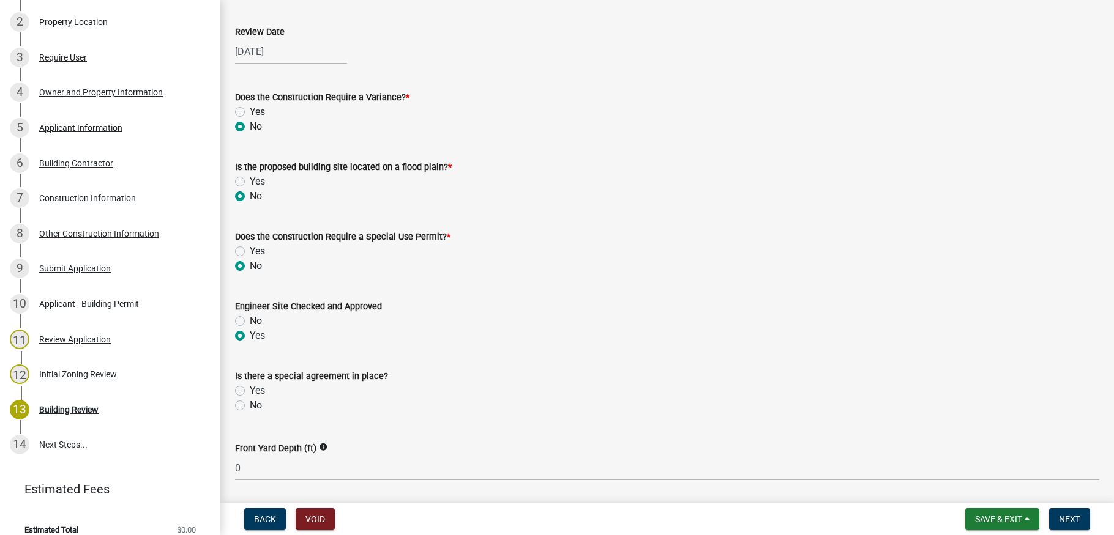
click at [250, 403] on label "No" at bounding box center [256, 405] width 12 height 15
click at [250, 403] on input "No" at bounding box center [254, 402] width 8 height 8
radio input "true"
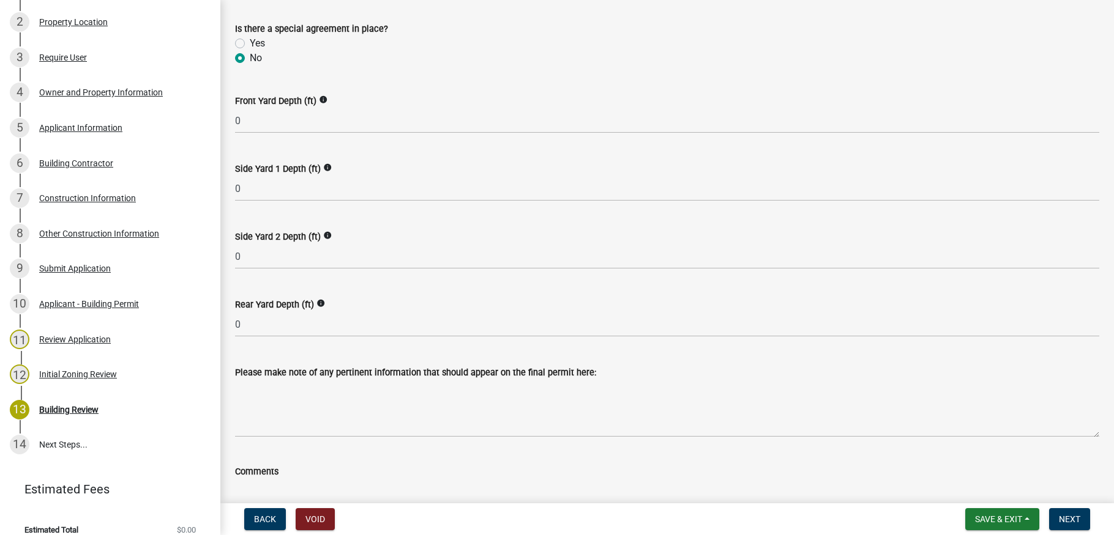
scroll to position [428, 0]
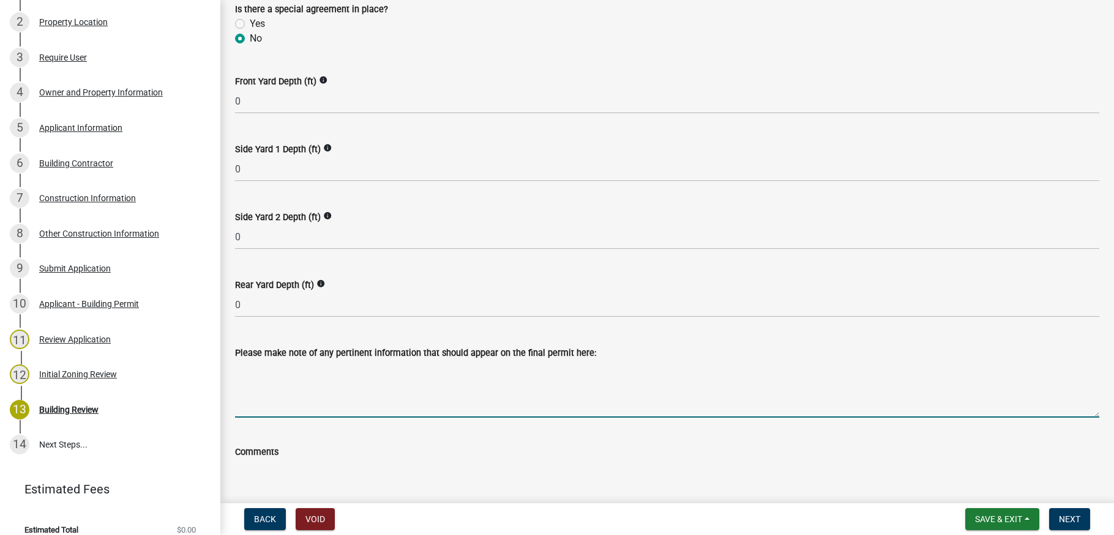
click at [261, 370] on textarea "Please make note of any pertinent information that should appear on the final p…" at bounding box center [667, 389] width 864 height 58
drag, startPoint x: 238, startPoint y: 368, endPoint x: 351, endPoint y: 370, distance: 112.6
click at [351, 370] on textarea "Ground mount solar array" at bounding box center [667, 389] width 864 height 58
type textarea "Ground mount solar array"
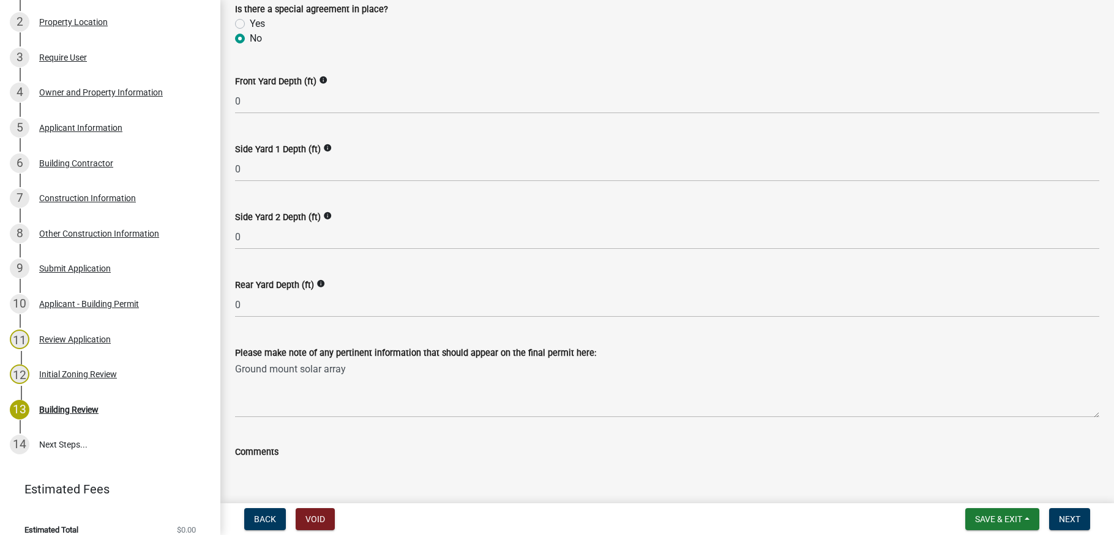
click at [244, 466] on textarea "Comments" at bounding box center [667, 488] width 864 height 58
paste textarea "Ground mount solar array"
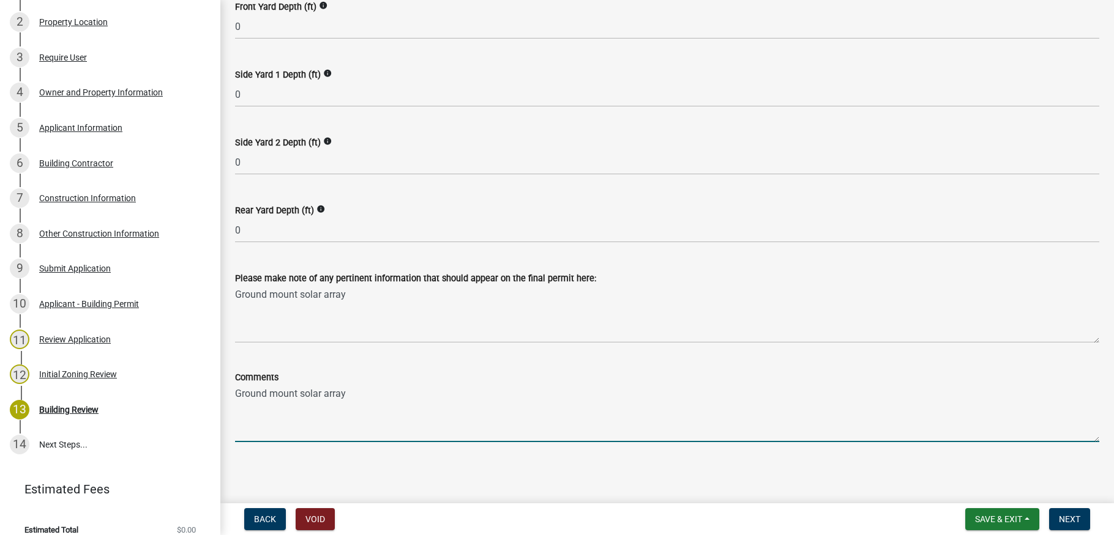
scroll to position [504, 0]
type textarea "Ground mount solar array"
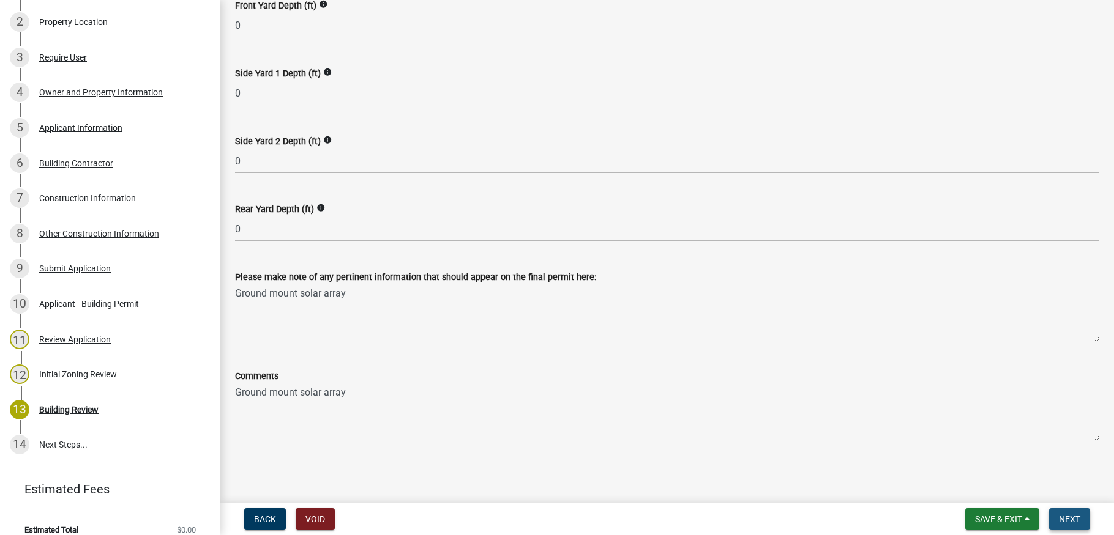
click at [1074, 518] on span "Next" at bounding box center [1068, 520] width 21 height 10
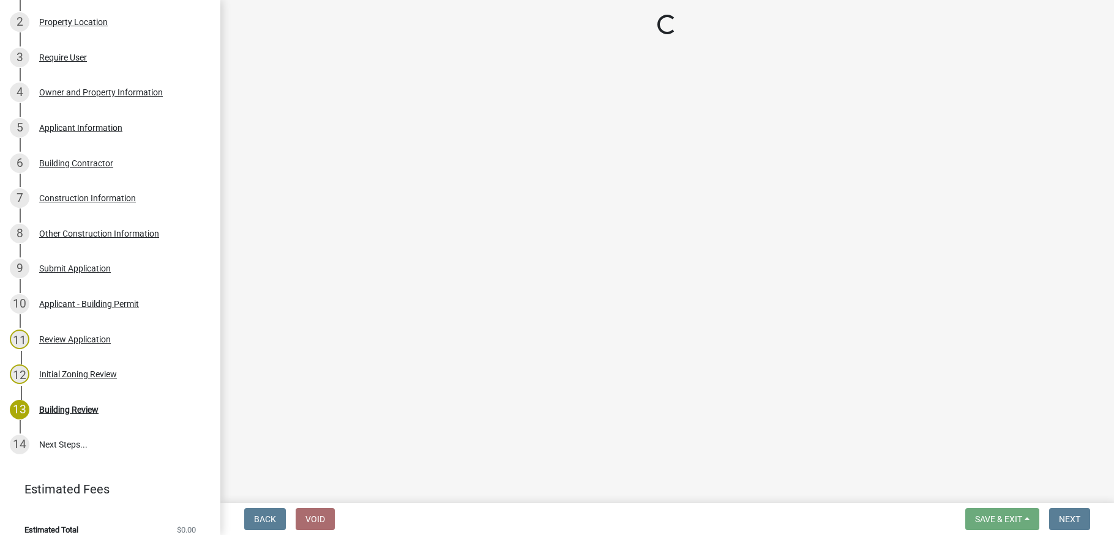
scroll to position [430, 0]
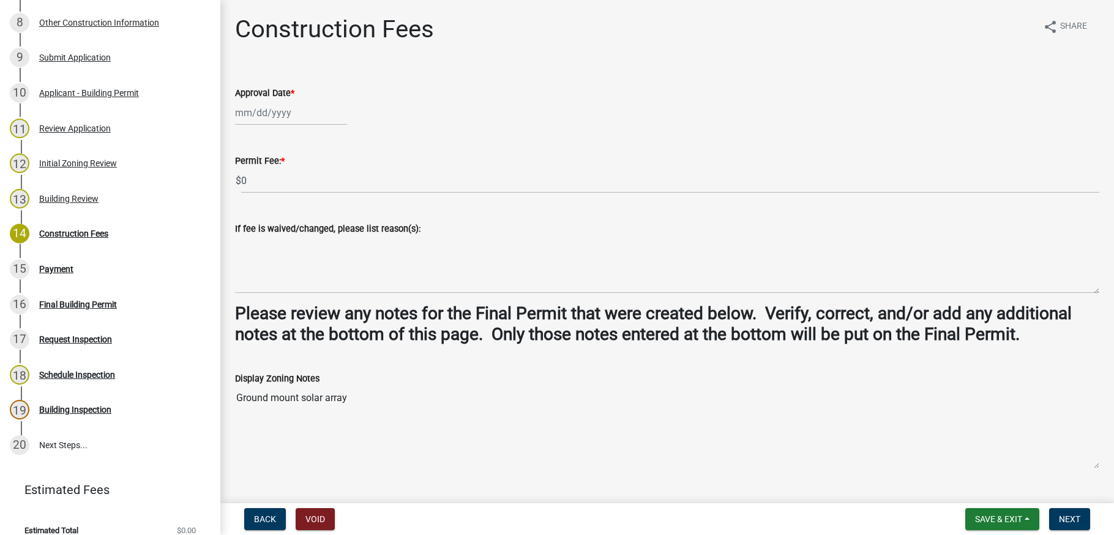
select select "8"
select select "2025"
click at [291, 117] on div "Jan Feb Mar Apr May Jun Jul Aug Sep Oct Nov Dec 1525 1526 1527 1528 1529 1530 1…" at bounding box center [291, 112] width 112 height 25
click at [286, 214] on div "13" at bounding box center [287, 217] width 20 height 20
type input "08/13/2025"
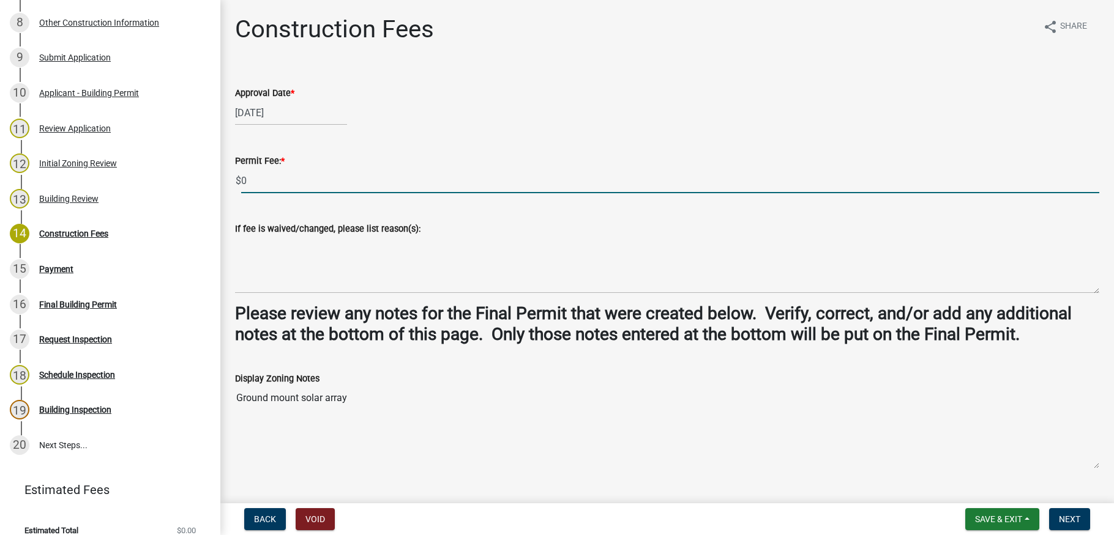
click at [250, 177] on input "0" at bounding box center [670, 180] width 858 height 25
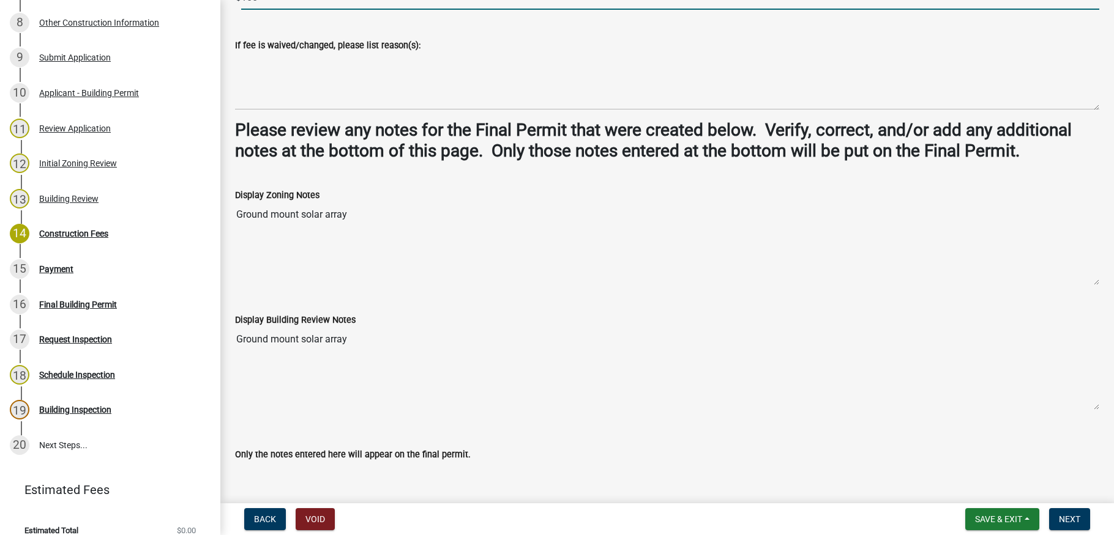
scroll to position [262, 0]
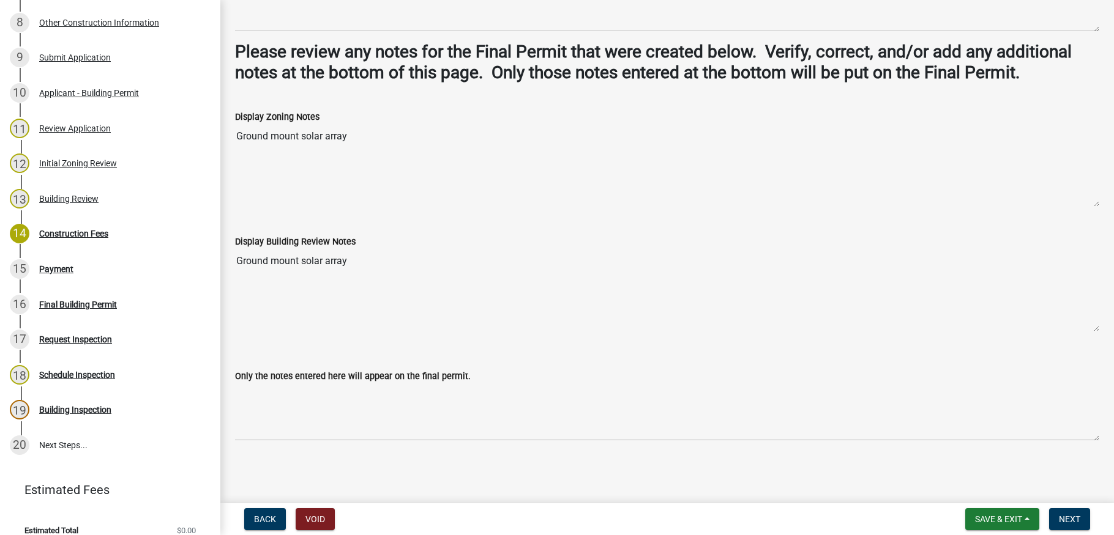
type input "100"
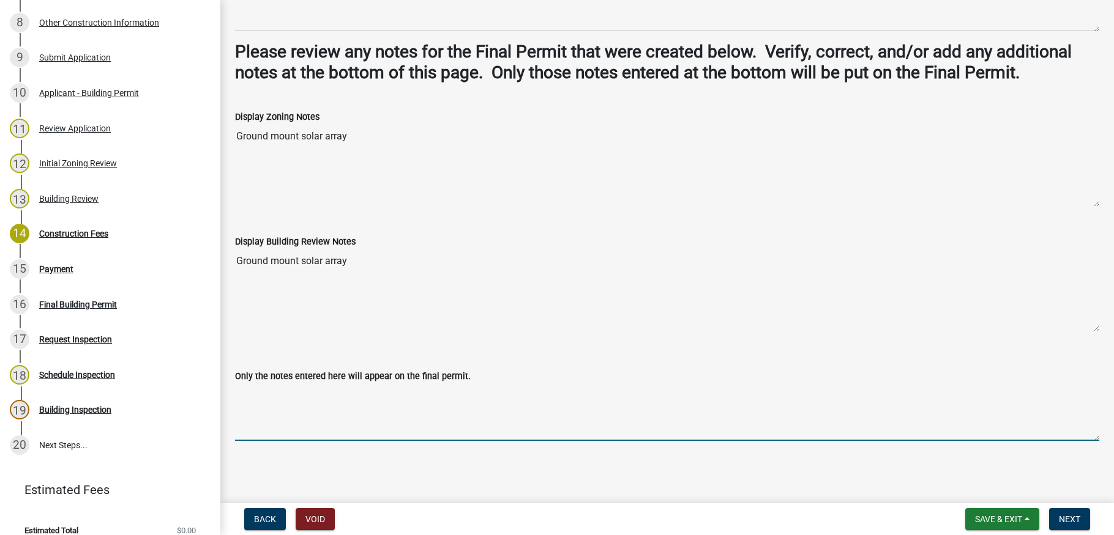
click at [247, 389] on textarea "Only the notes entered here will appear on the final permit." at bounding box center [667, 413] width 864 height 58
paste textarea "Ground mount solar array"
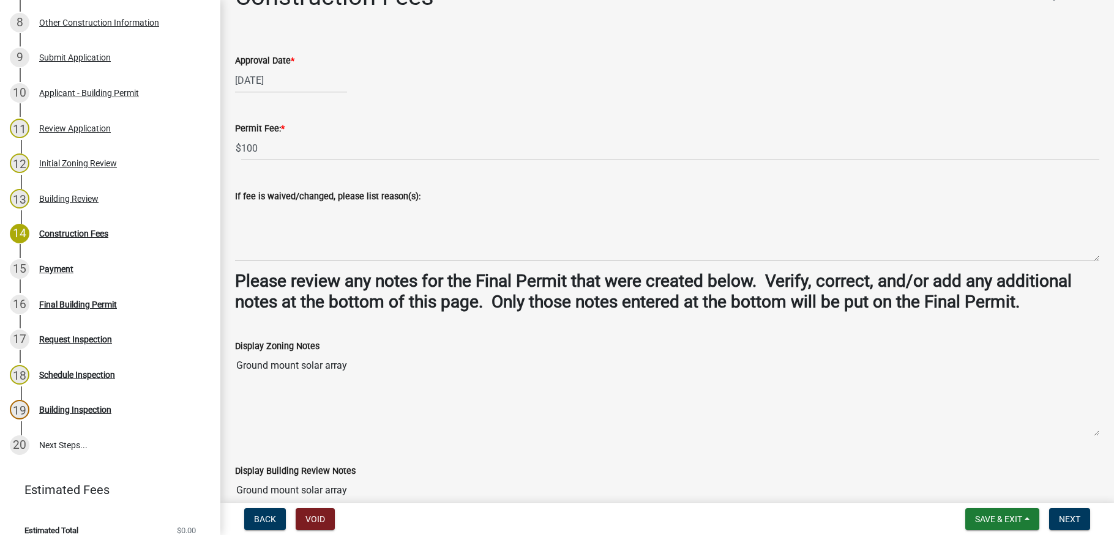
scroll to position [17, 0]
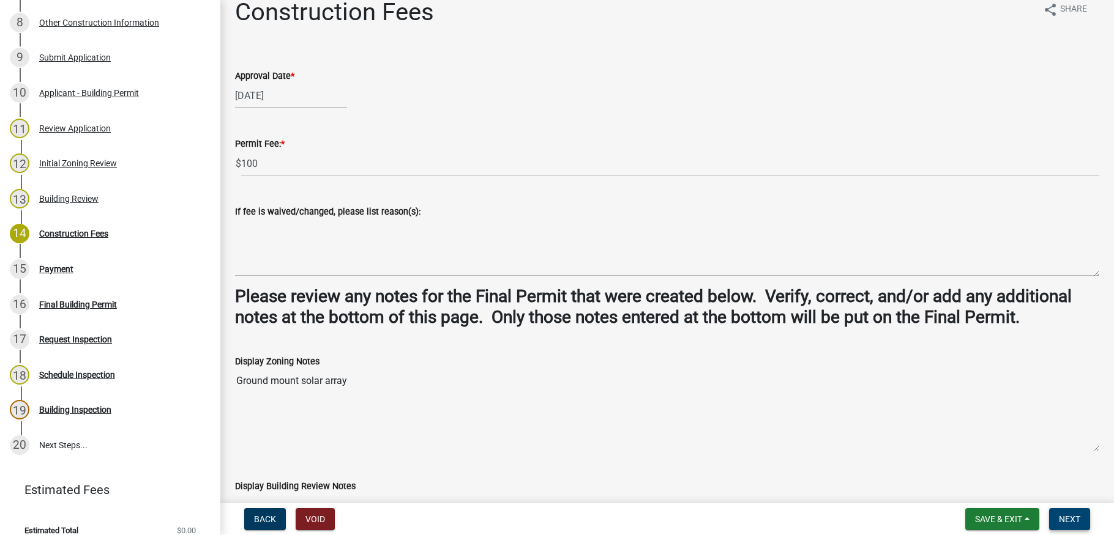
type textarea "Ground mount solar array"
click at [1073, 515] on span "Next" at bounding box center [1068, 520] width 21 height 10
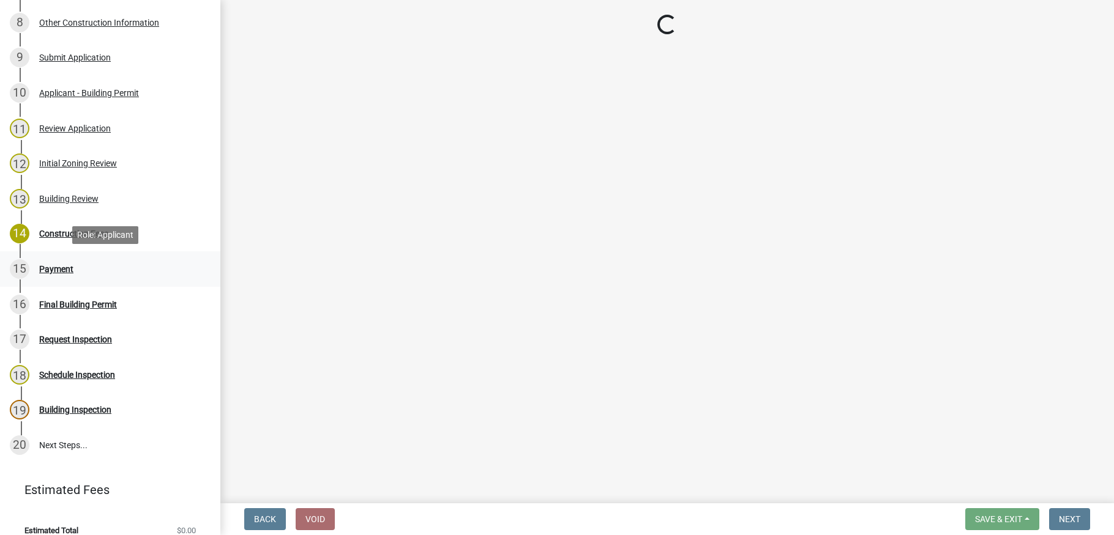
select select "3: 3"
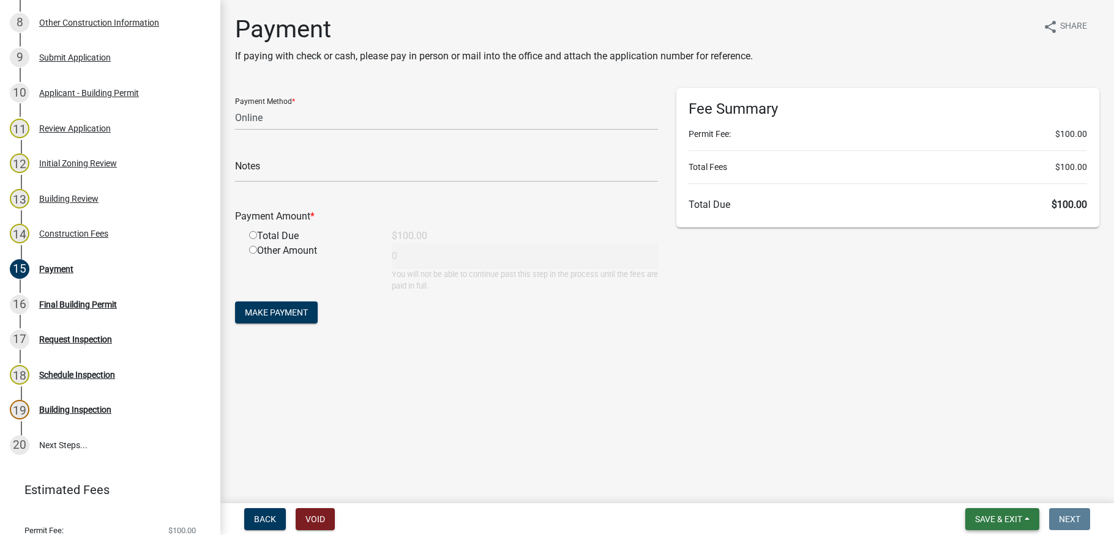
click at [1028, 515] on button "Save & Exit" at bounding box center [1002, 519] width 74 height 22
click at [1002, 493] on button "Save & Exit" at bounding box center [990, 487] width 98 height 29
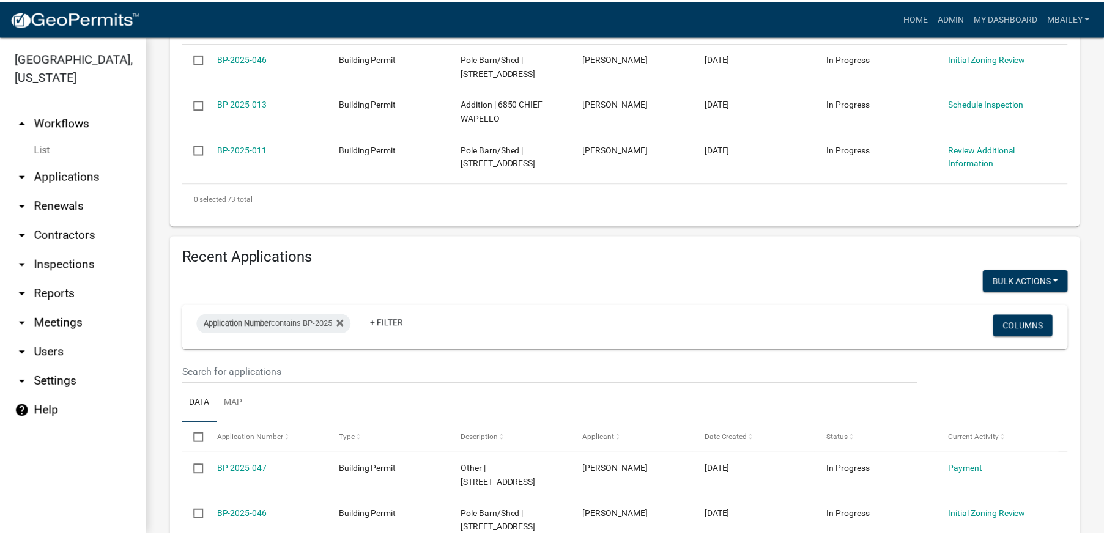
scroll to position [428, 0]
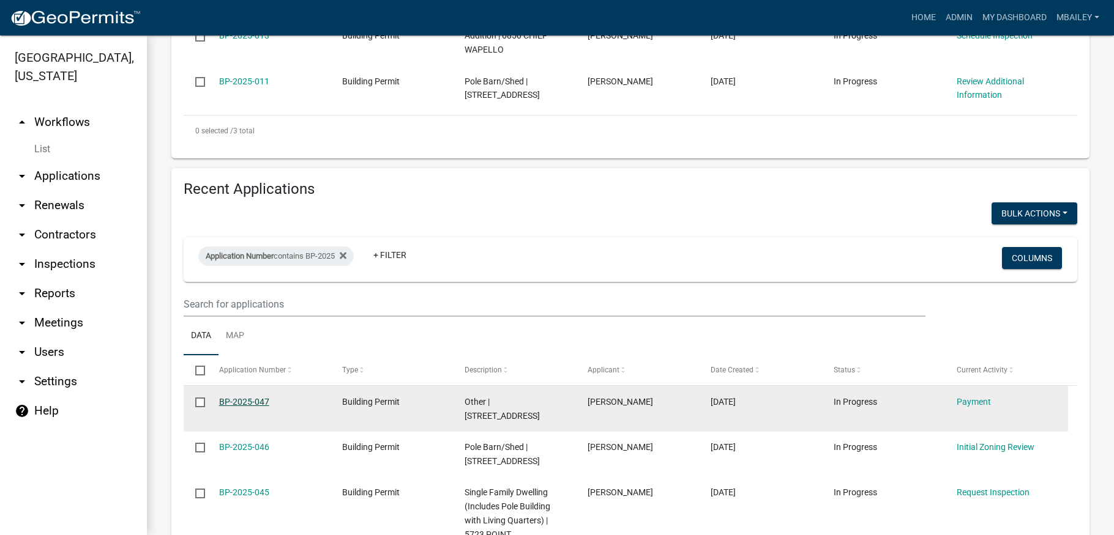
click at [261, 400] on link "BP-2025-047" at bounding box center [244, 402] width 50 height 10
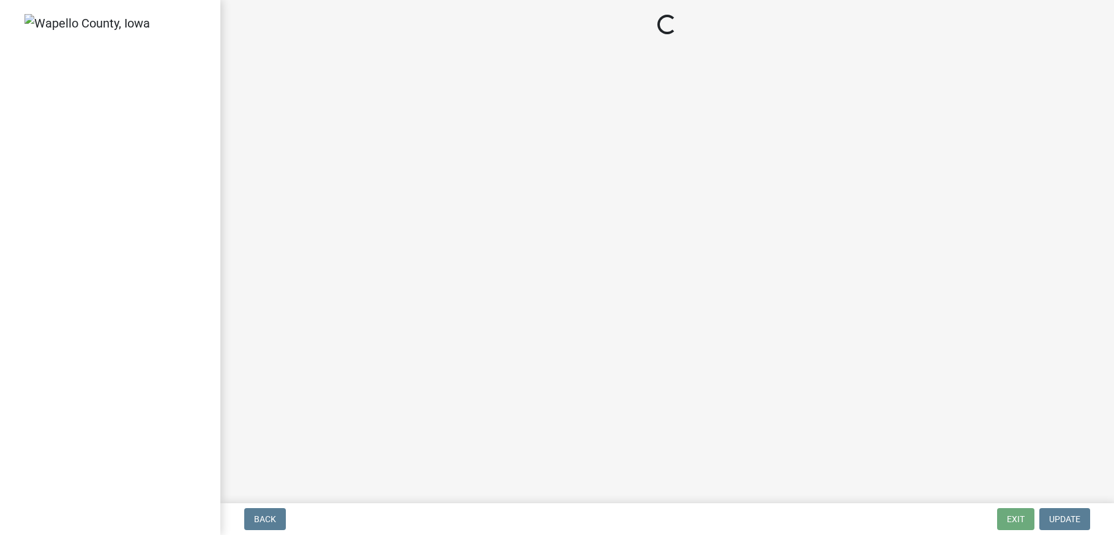
select select "3: 3"
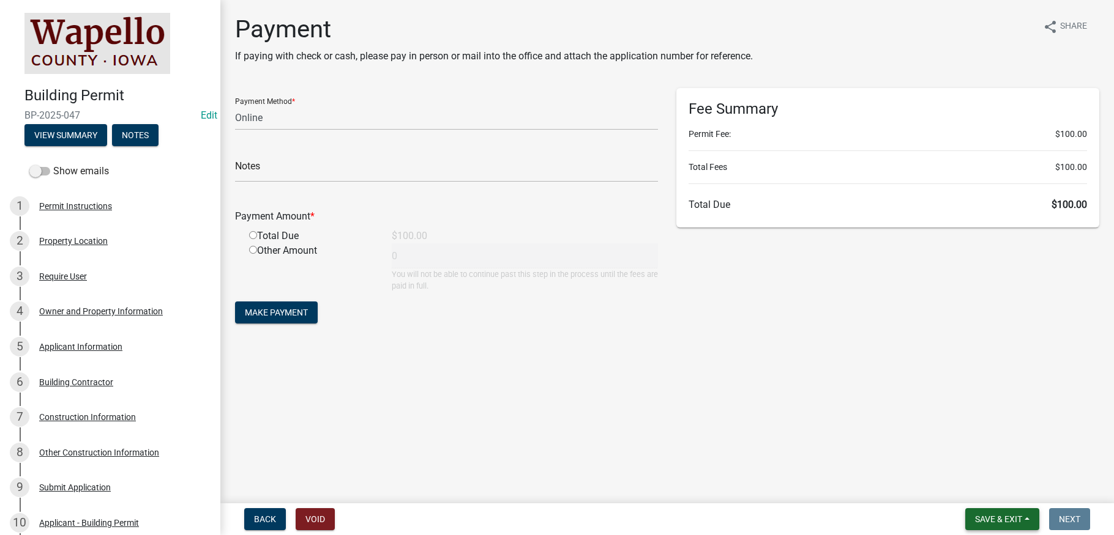
click at [1013, 518] on span "Save & Exit" at bounding box center [998, 520] width 47 height 10
click at [1001, 485] on button "Save & Exit" at bounding box center [990, 487] width 98 height 29
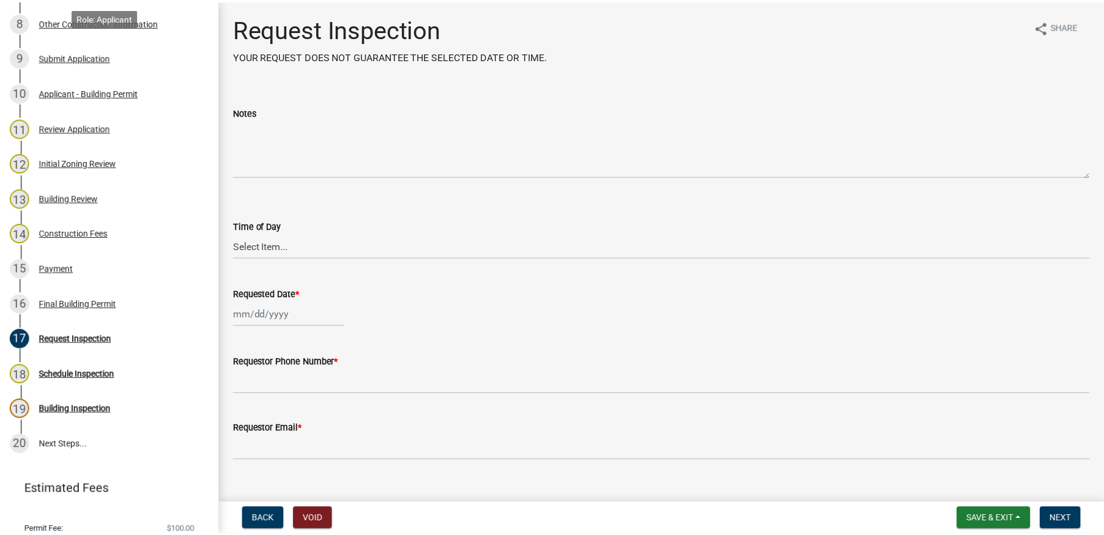
scroll to position [472, 0]
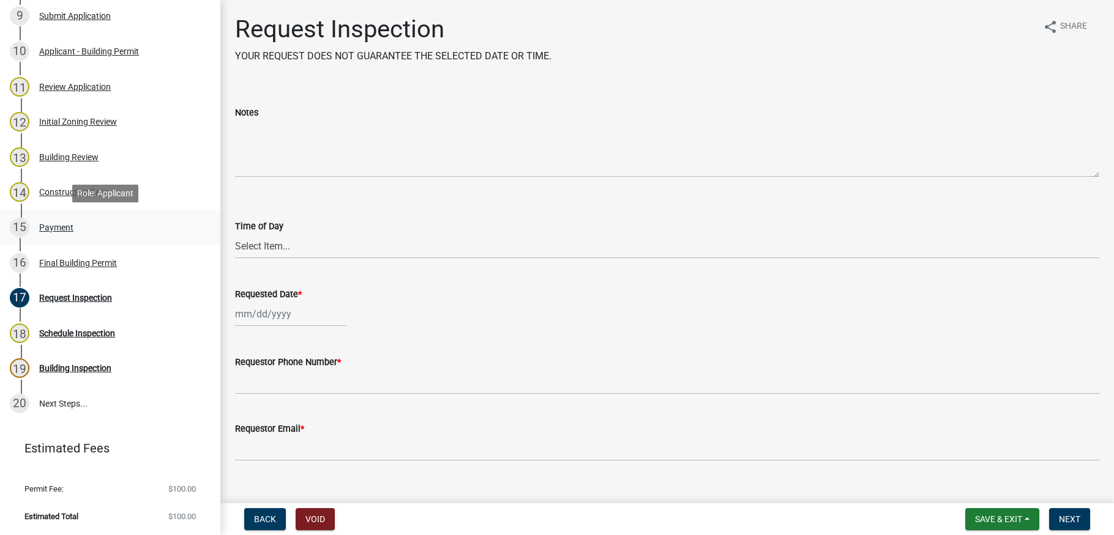
click at [56, 227] on div "Payment" at bounding box center [56, 227] width 34 height 9
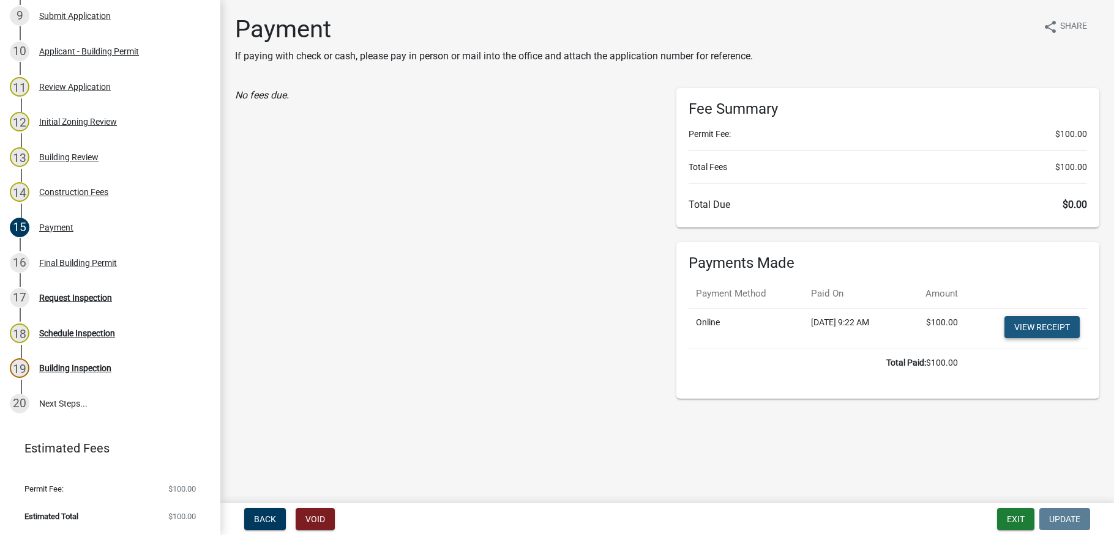
click at [1020, 320] on link "View receipt" at bounding box center [1041, 327] width 75 height 22
click at [1016, 516] on button "Exit" at bounding box center [1015, 519] width 37 height 22
